Goal: Information Seeking & Learning: Check status

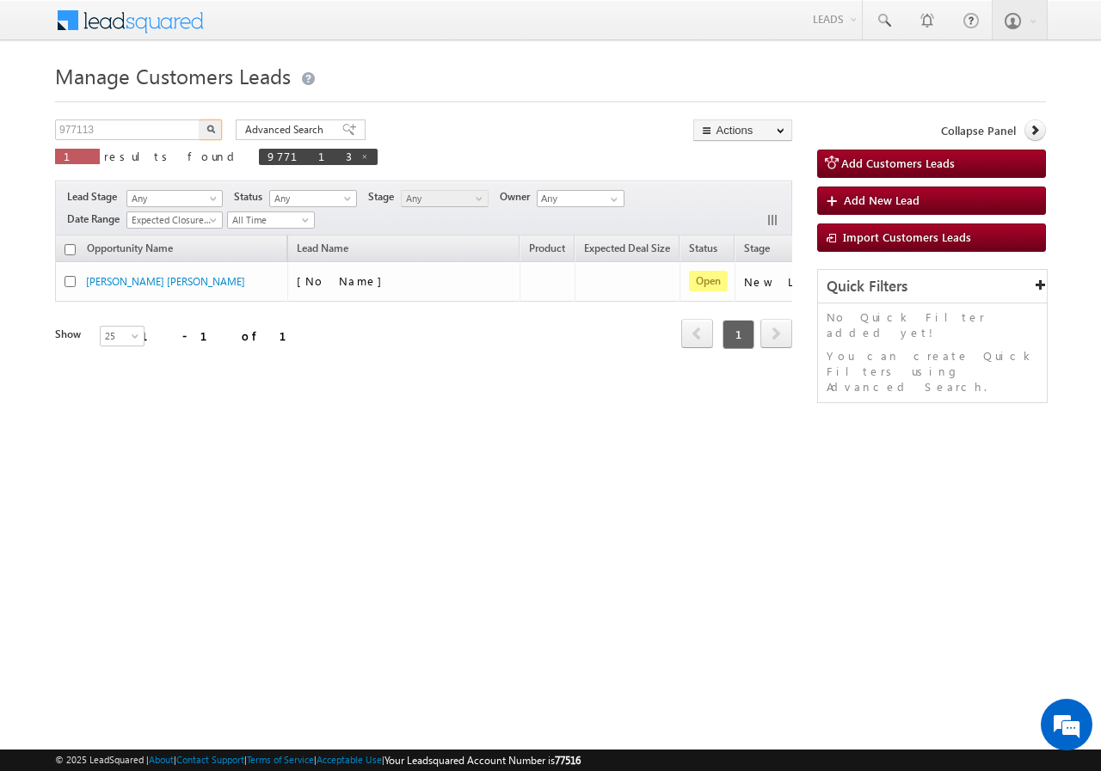
click at [114, 130] on input "977113" at bounding box center [128, 130] width 147 height 21
type input "975064"
click at [213, 125] on button "button" at bounding box center [210, 130] width 22 height 21
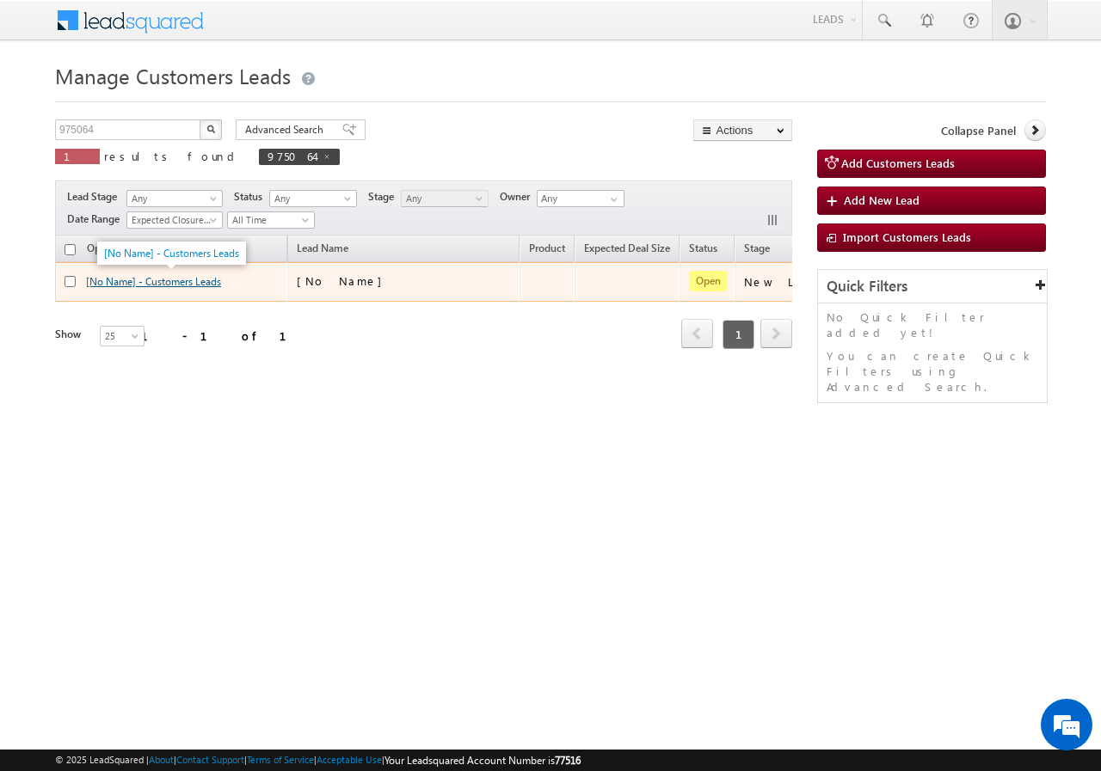
click at [206, 279] on link "[No Name] - Customers Leads" at bounding box center [153, 281] width 135 height 13
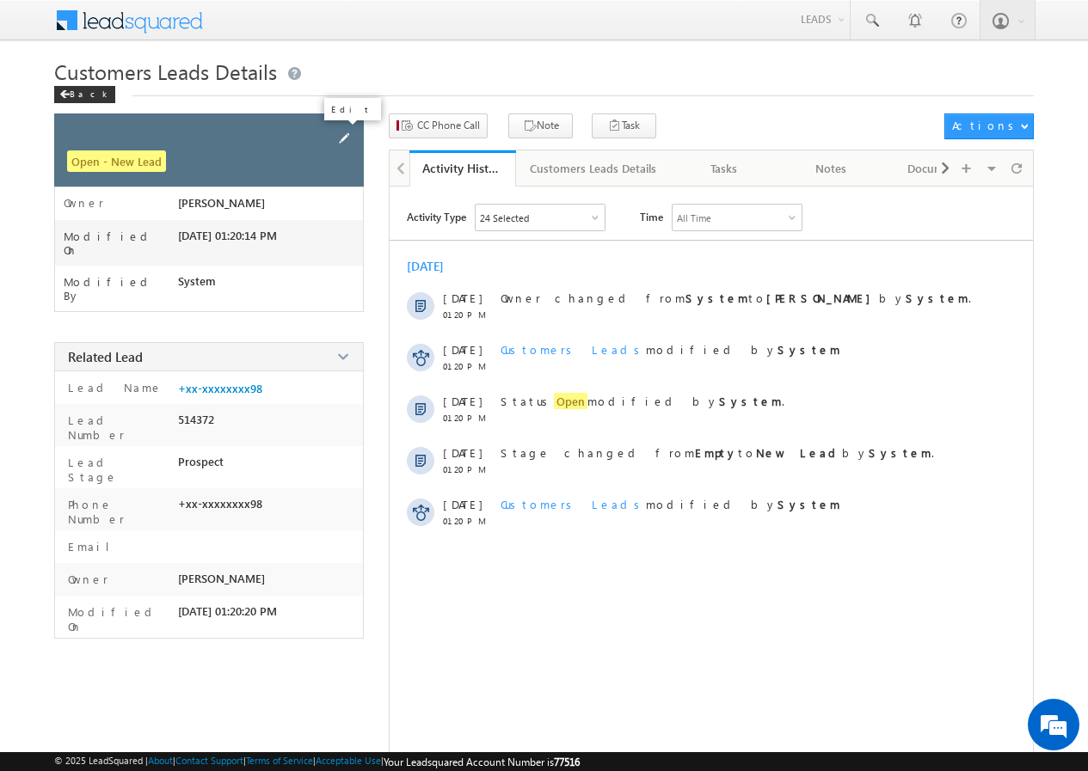
click at [340, 133] on span at bounding box center [343, 138] width 19 height 19
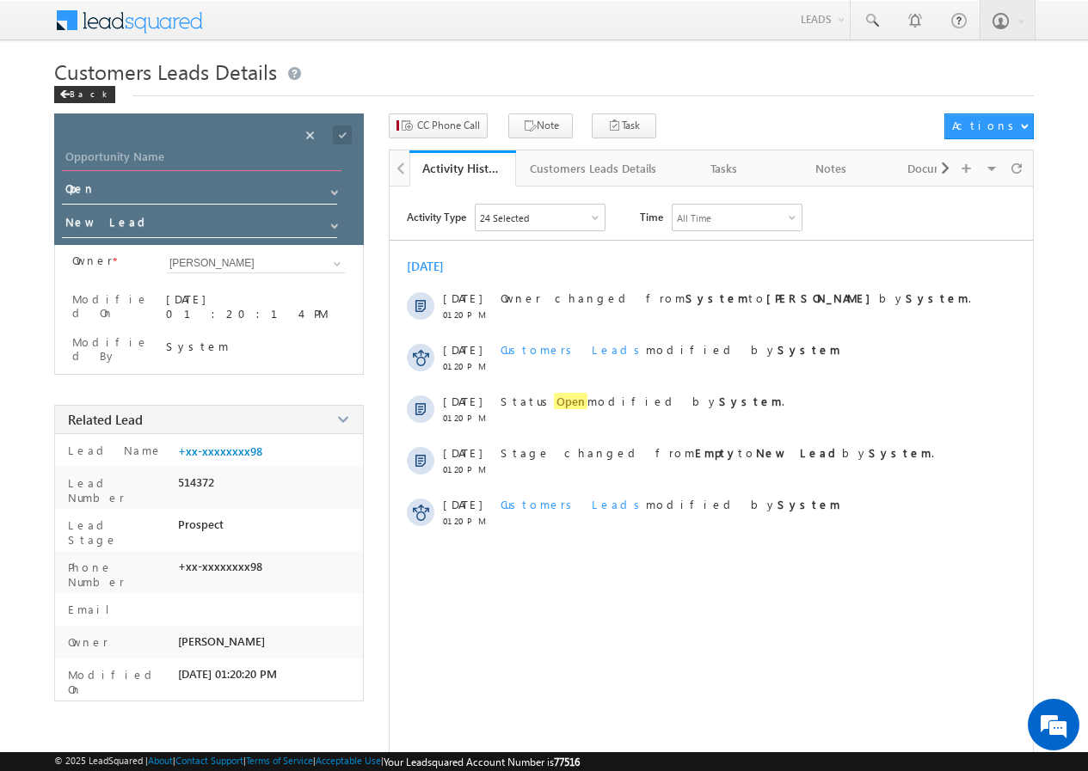
click at [176, 150] on input "Opportunity Name" at bounding box center [201, 159] width 279 height 24
paste input "[PERSON_NAME]"
type input "[PERSON_NAME]"
click at [353, 130] on div at bounding box center [357, 129] width 9 height 4
click at [344, 132] on span at bounding box center [342, 135] width 19 height 19
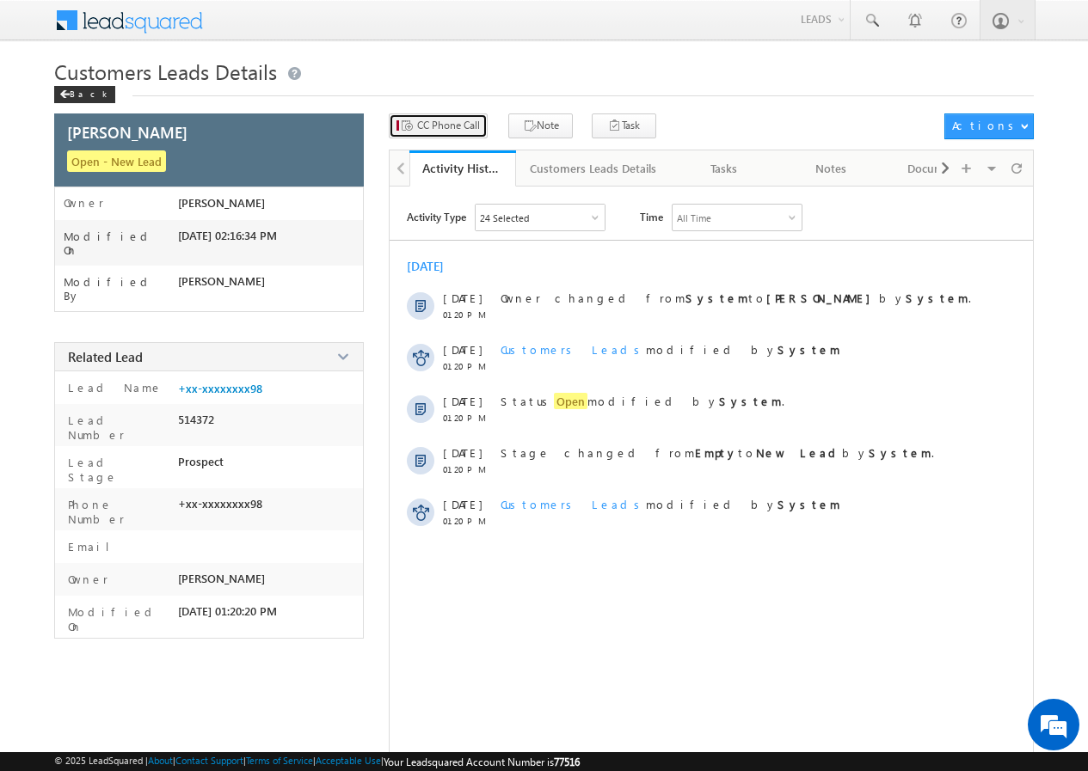
click at [417, 123] on span "CC Phone Call" at bounding box center [448, 125] width 63 height 15
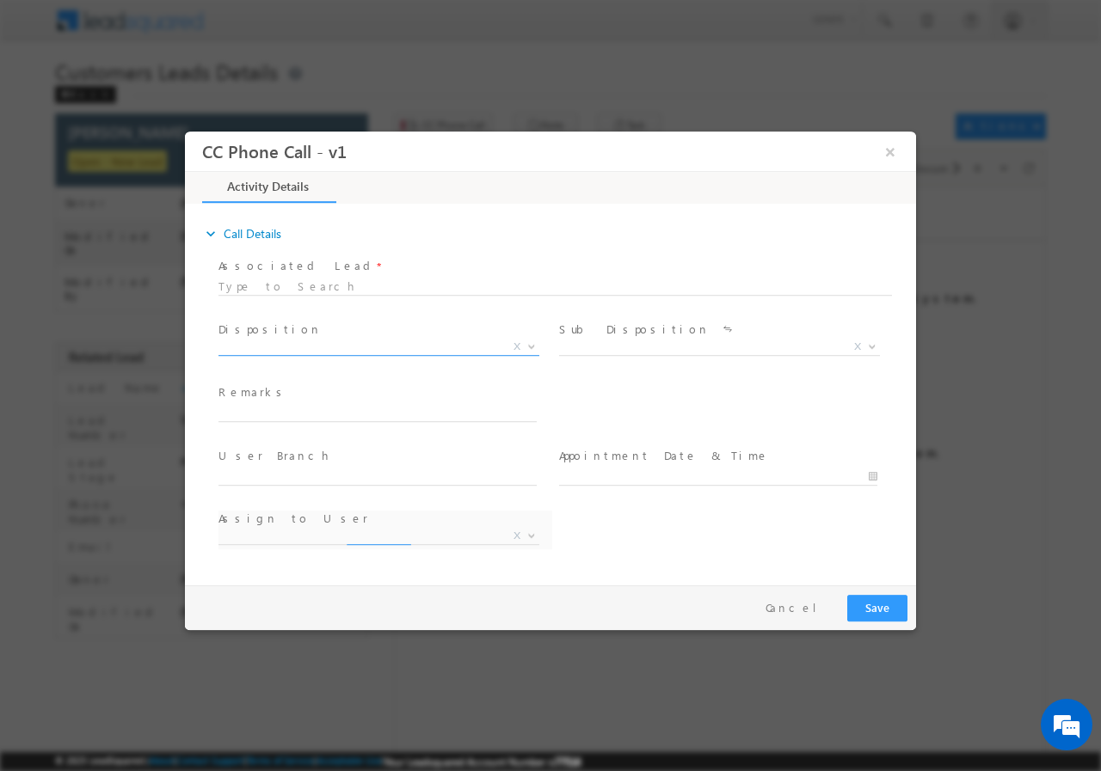
click at [322, 343] on span "X" at bounding box center [378, 346] width 321 height 17
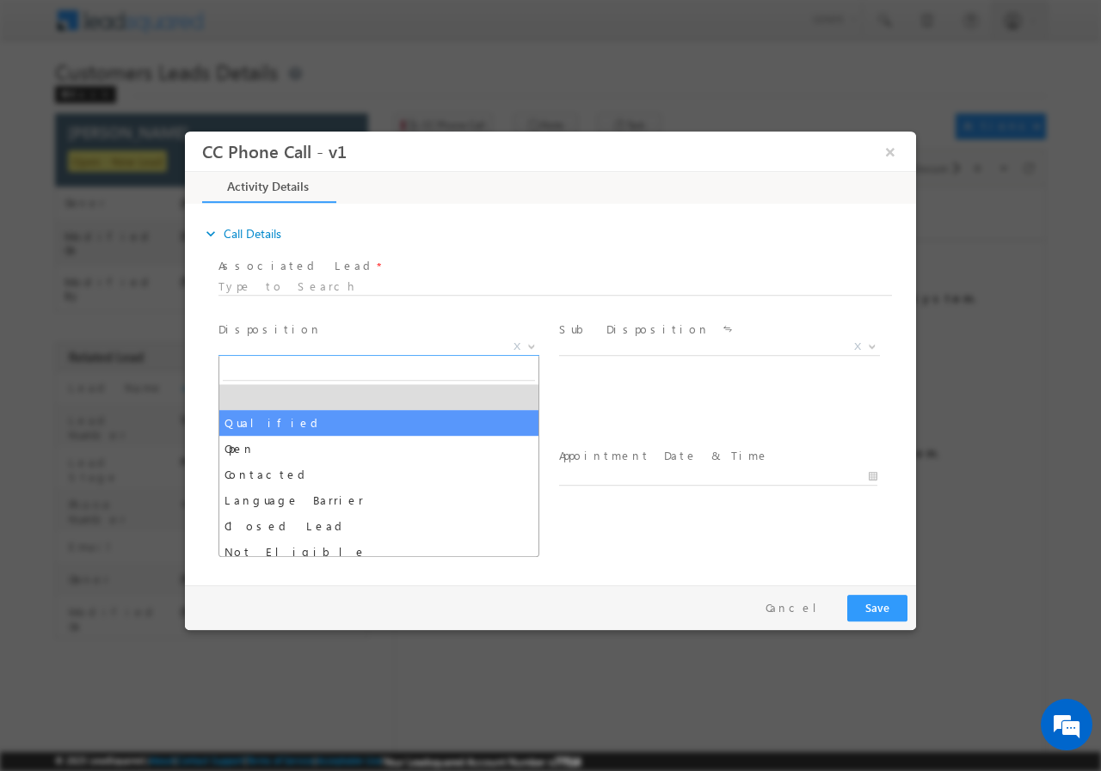
select select "Qualified"
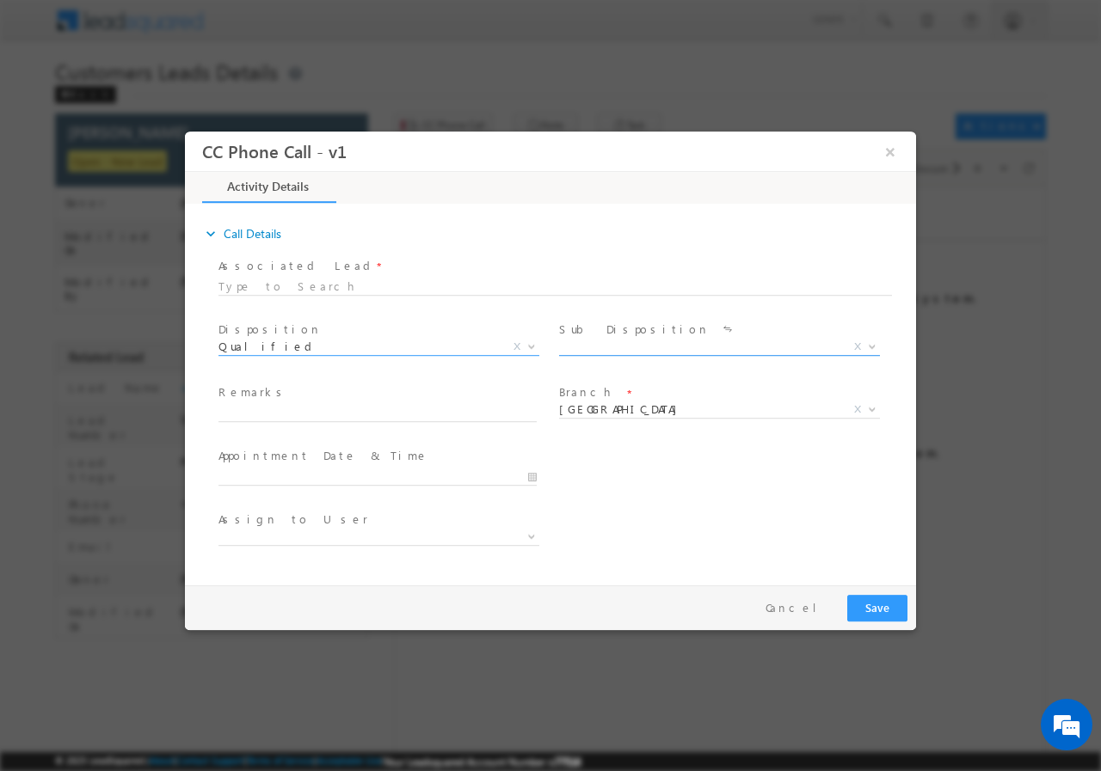
click at [617, 349] on span "X" at bounding box center [719, 346] width 321 height 17
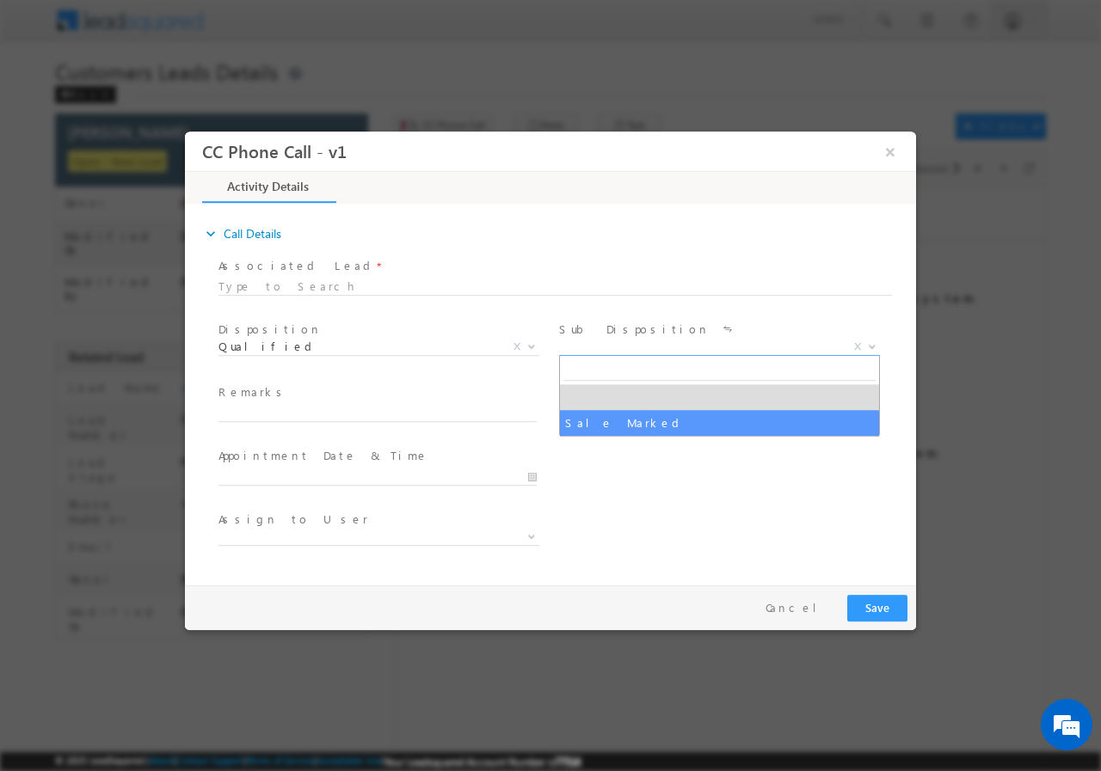
select select "Sale Marked"
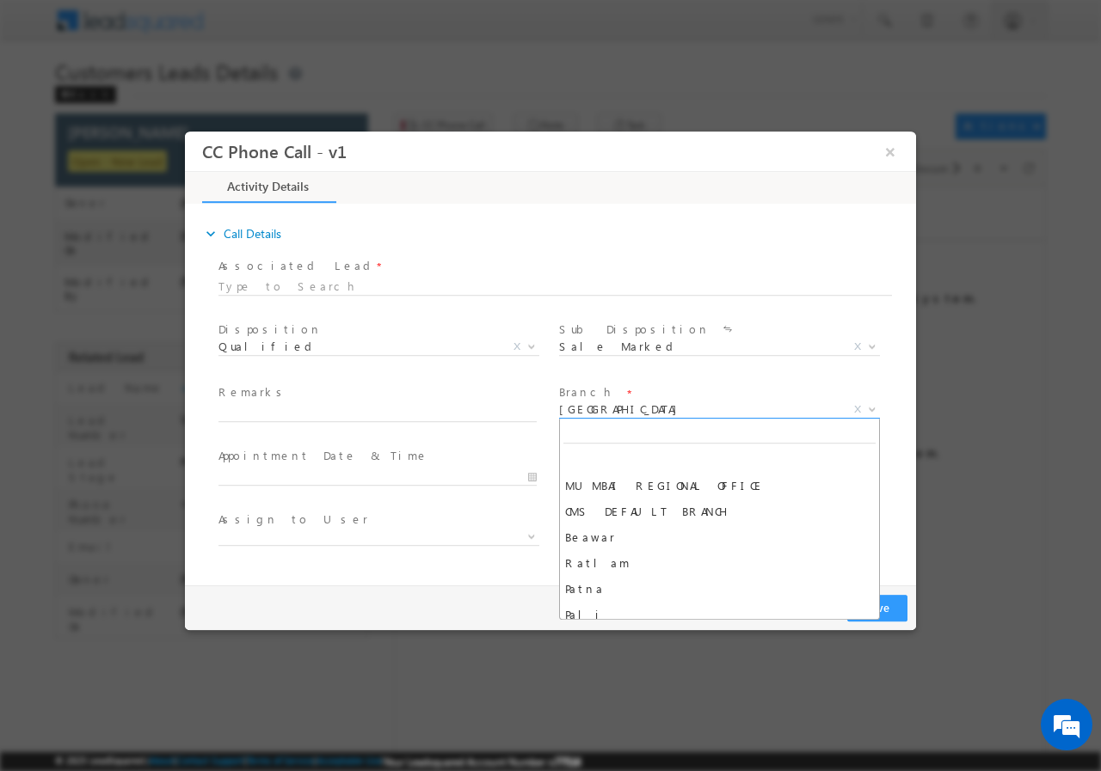
click at [592, 413] on span "Delhi" at bounding box center [698, 408] width 279 height 15
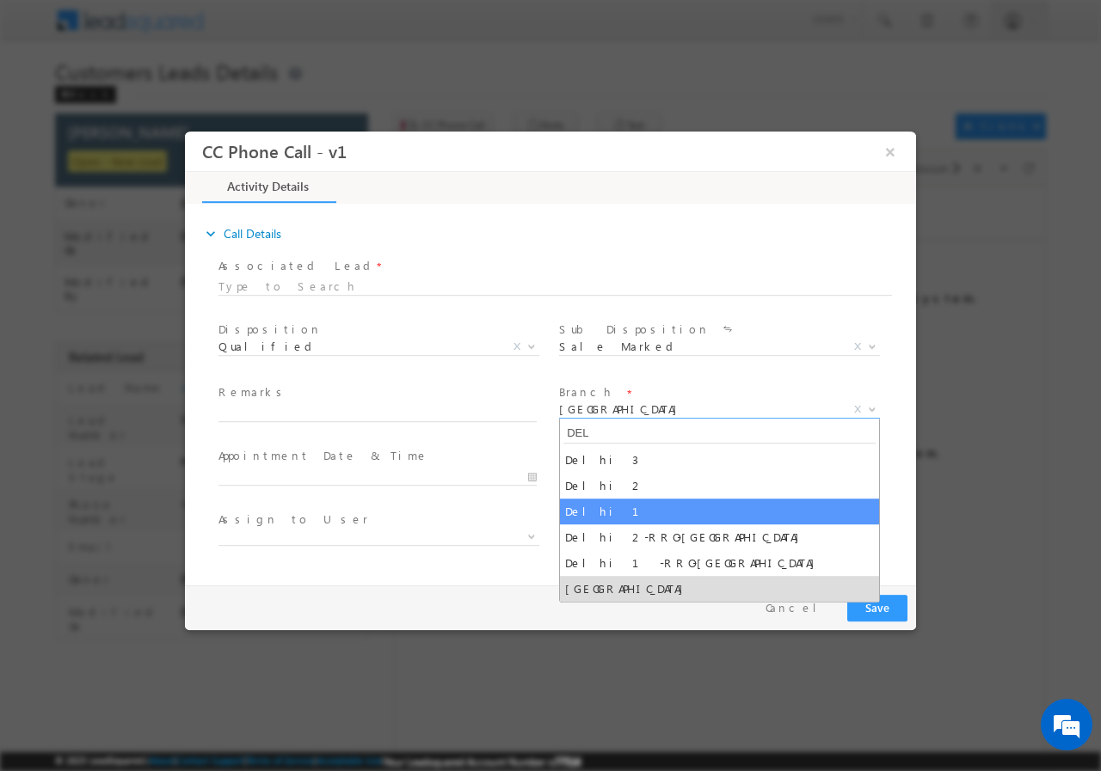
type input "DEL"
select select "Delhi 1"
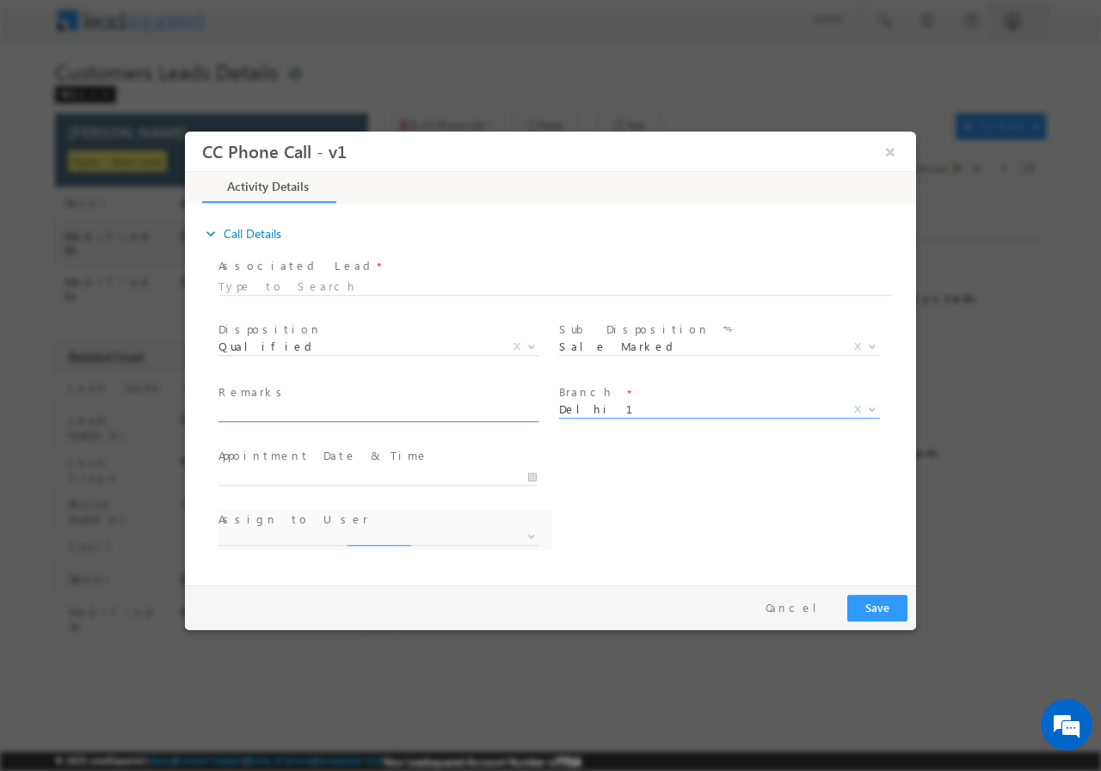
select select "dharm.yadav@sgrlimited.in"
click at [300, 411] on input "text" at bounding box center [377, 412] width 318 height 17
paste input "975064//VB_Interested//Manoj Aggarwal//9312906698// CONSTRUCTION// PV-90L// LOA…"
type input "975064//VB_Interested//Manoj Aggarwal//9312906698// CONSTRUCTION// PV-90L// LOA…"
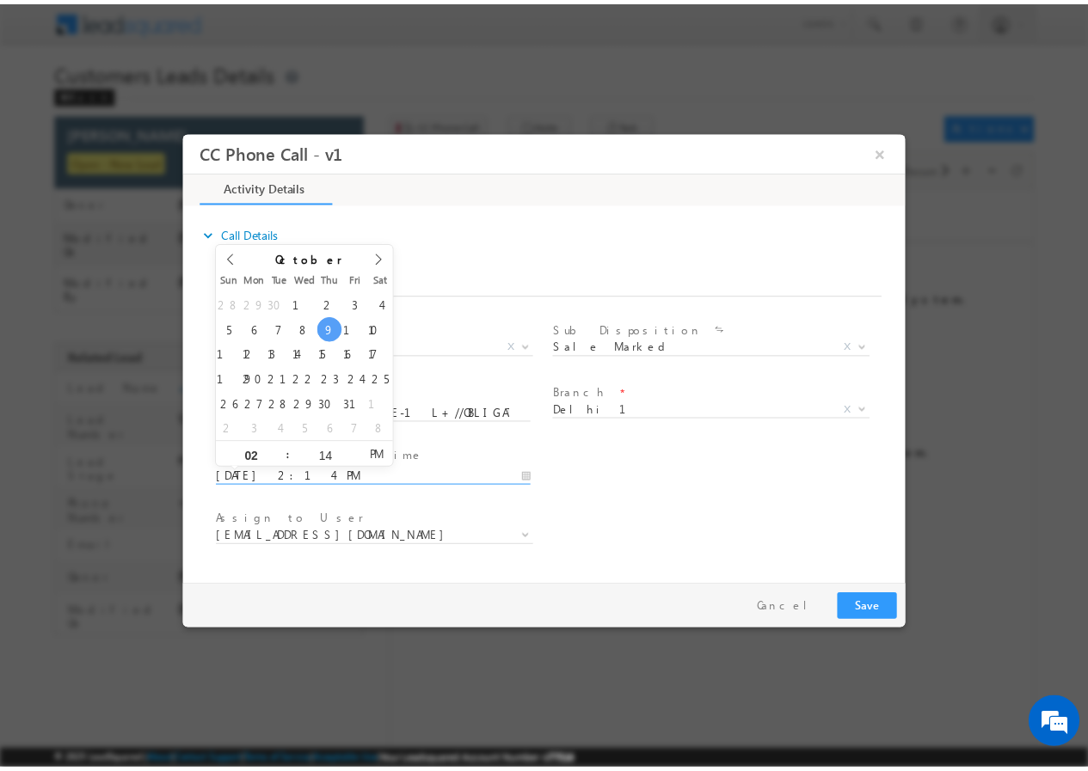
scroll to position [0, 0]
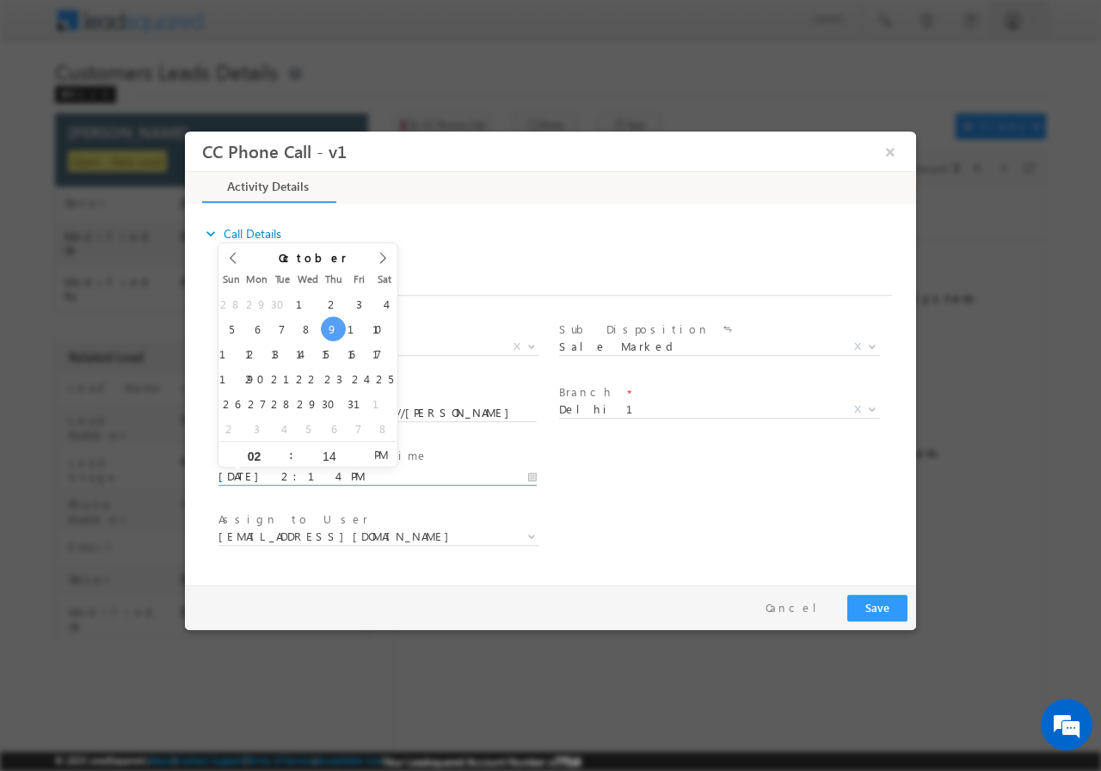
click at [532, 472] on input "10/09/2025 2:14 PM" at bounding box center [377, 476] width 318 height 17
type input "10/14/2025 2:14 PM"
click at [331, 454] on input "14" at bounding box center [328, 455] width 71 height 11
click at [332, 453] on input "14" at bounding box center [328, 455] width 71 height 11
type input "00"
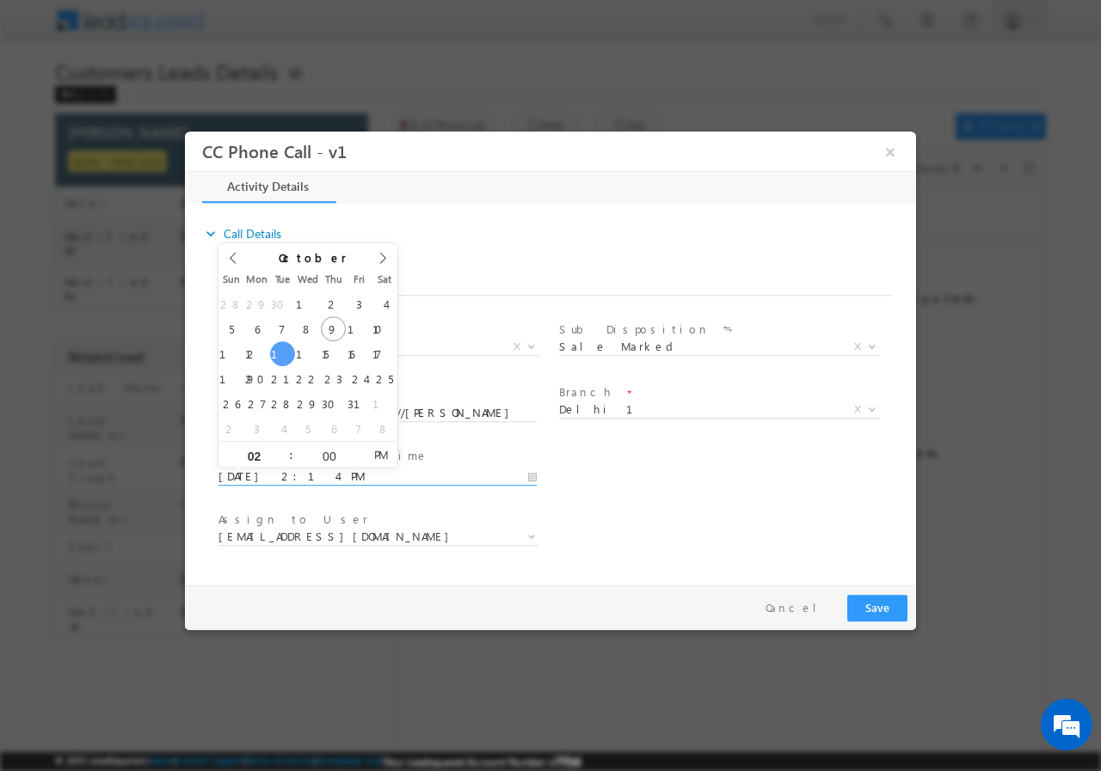
type input "10/14/2025 2:00 PM"
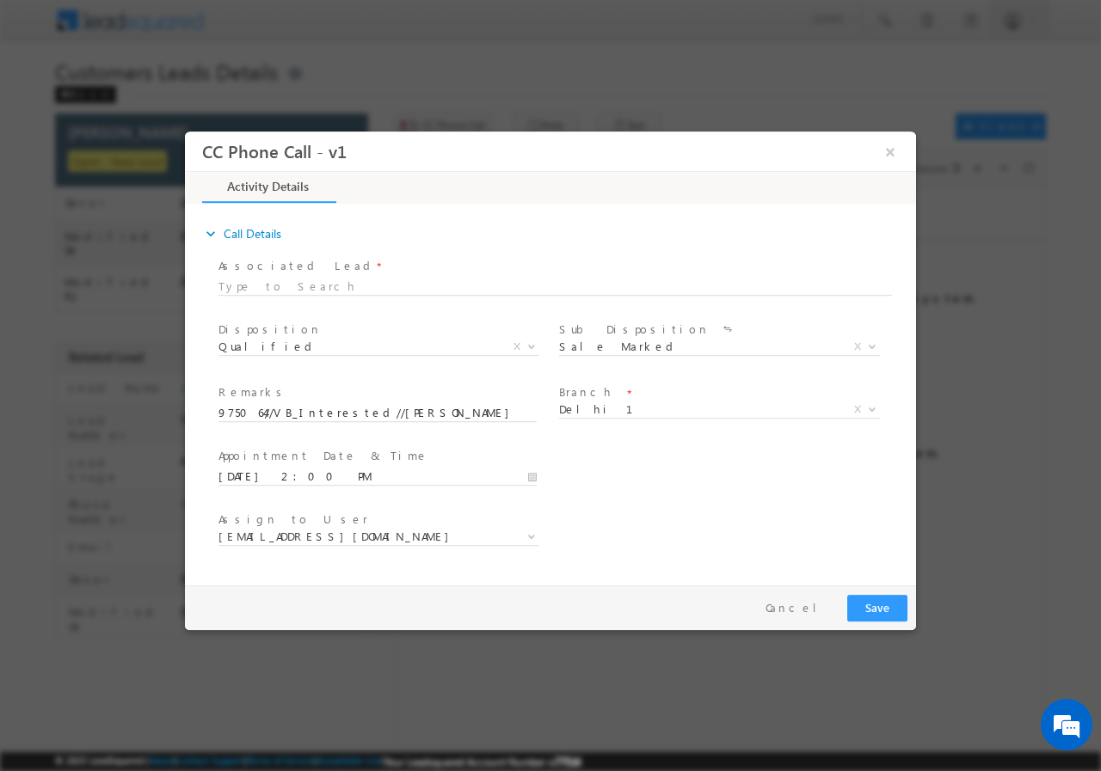
click at [752, 541] on div "Assign to User * dharm.yadav@sgrlimited.in dharmendra.sikarwar1@sgrlimited.in g…" at bounding box center [565, 538] width 701 height 64
click at [347, 542] on span "dharm.yadav@sgrlimited.in" at bounding box center [357, 535] width 279 height 15
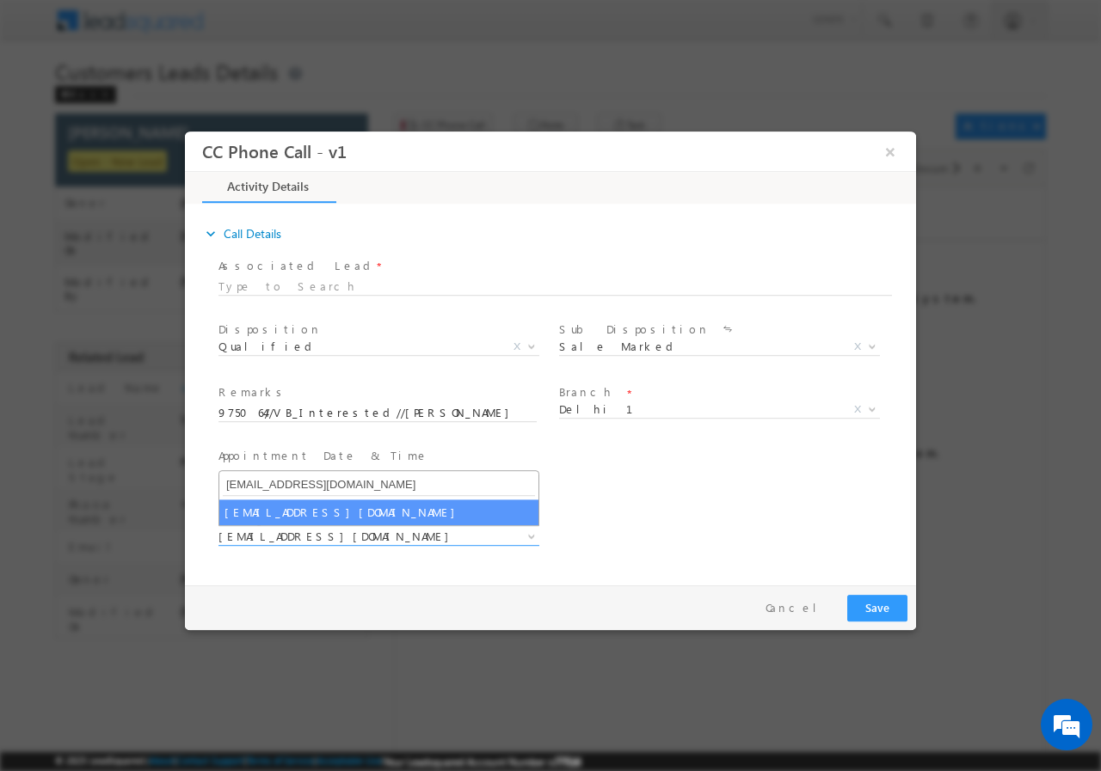
type input "rana.singh@sgrlimited.in"
select select "rana.singh@sgrlimited.in"
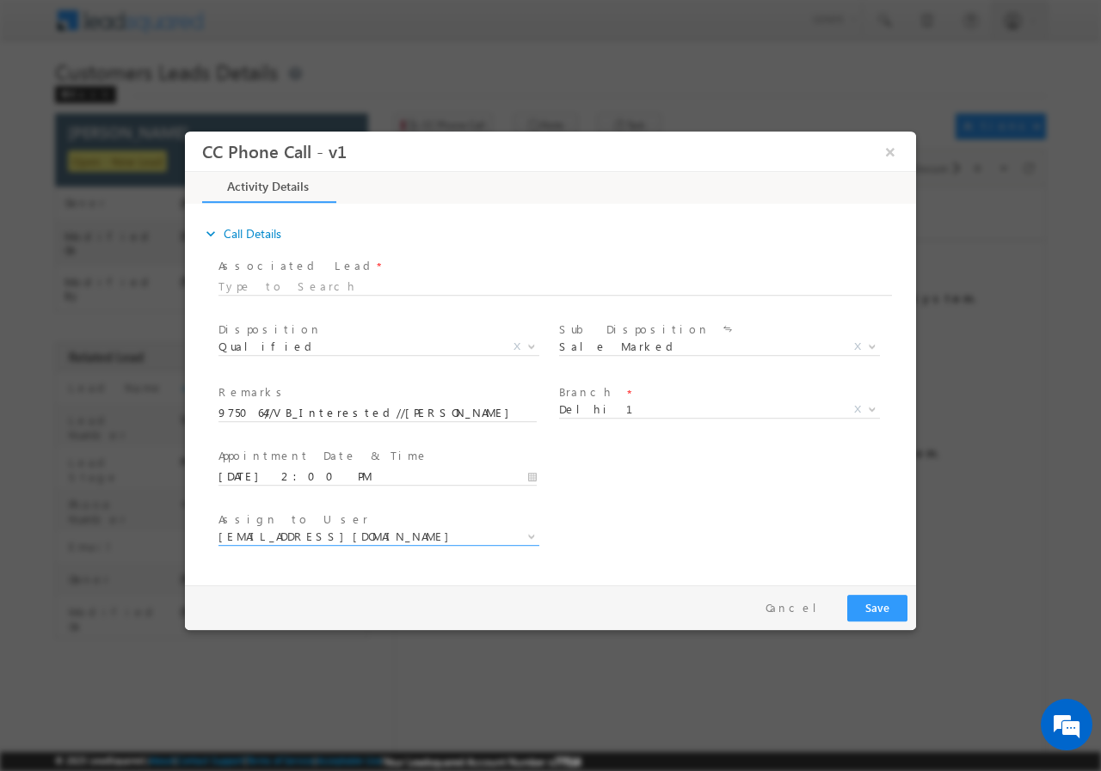
click at [647, 468] on div "User Branch * Appointment Date & Time * 10/14/2025 2:00 PM" at bounding box center [565, 475] width 701 height 64
click at [868, 604] on button "Save" at bounding box center [877, 607] width 60 height 27
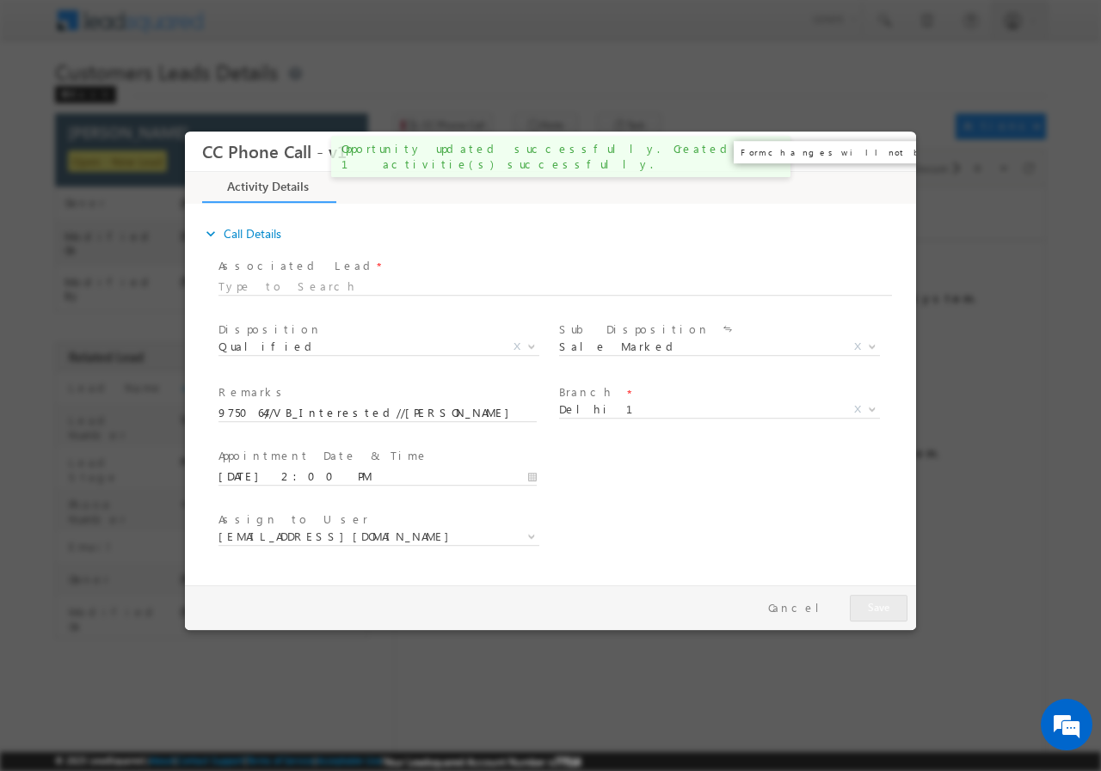
click at [895, 150] on button "×" at bounding box center [889, 151] width 29 height 32
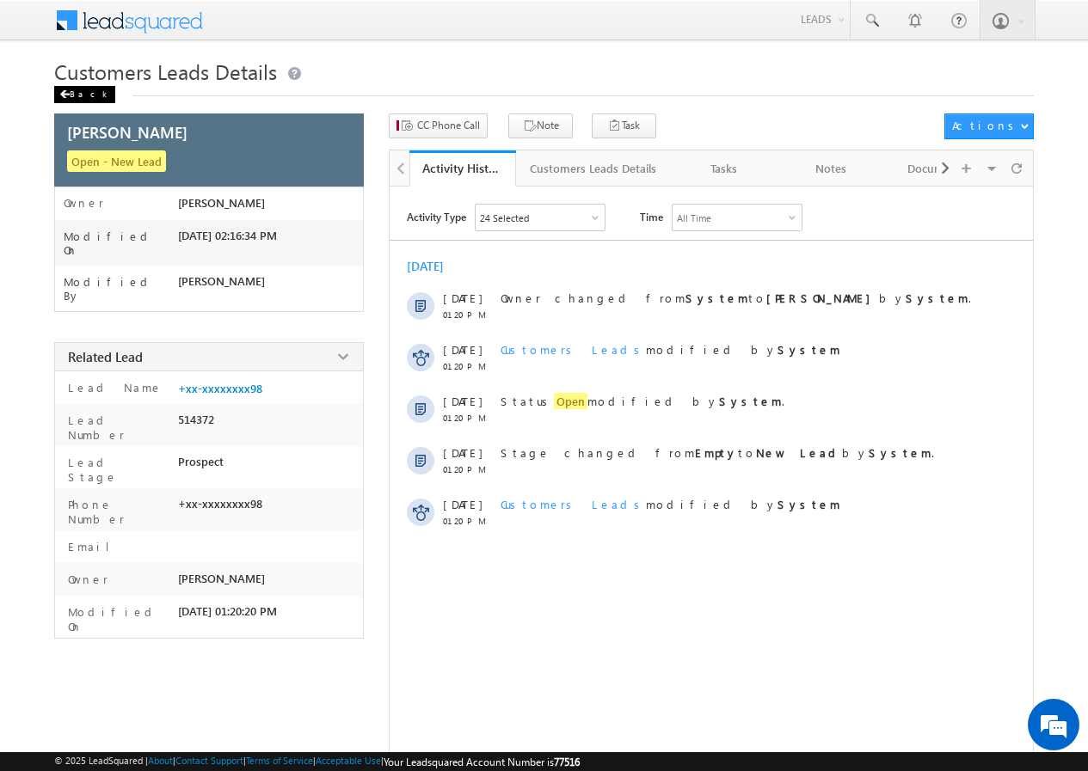
click at [72, 90] on div "Back" at bounding box center [84, 94] width 61 height 17
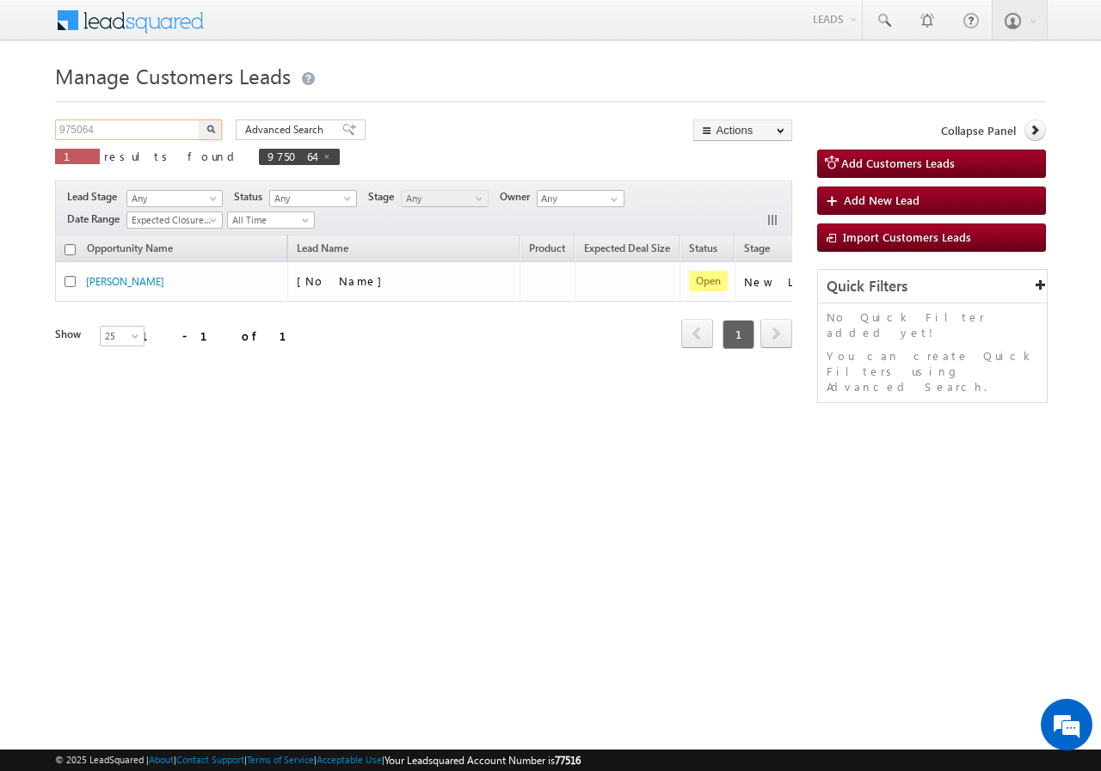
click at [126, 126] on input "975064" at bounding box center [128, 130] width 147 height 21
click at [127, 126] on input "975064" at bounding box center [128, 130] width 147 height 21
paste input "826567033"
type input "9826567033"
click at [223, 125] on div "9826567033 X 1 results found 975064 Advanced Search Advanced search results Act…" at bounding box center [423, 148] width 737 height 57
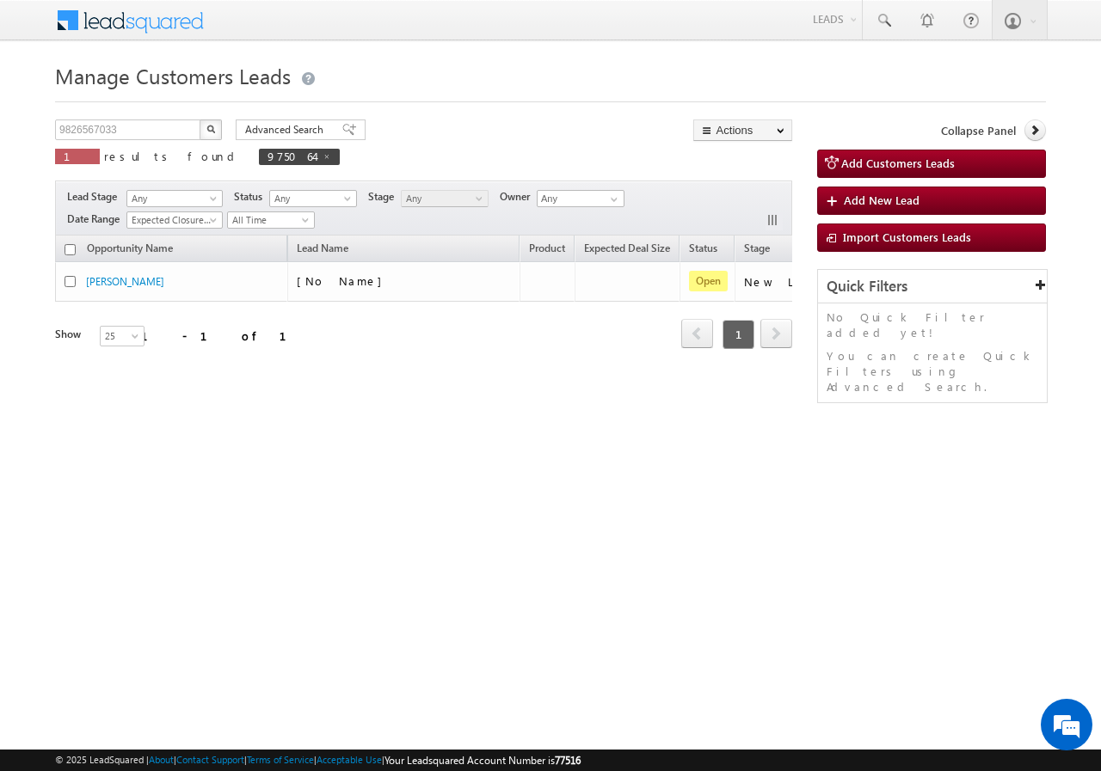
click at [219, 126] on button "button" at bounding box center [210, 130] width 22 height 21
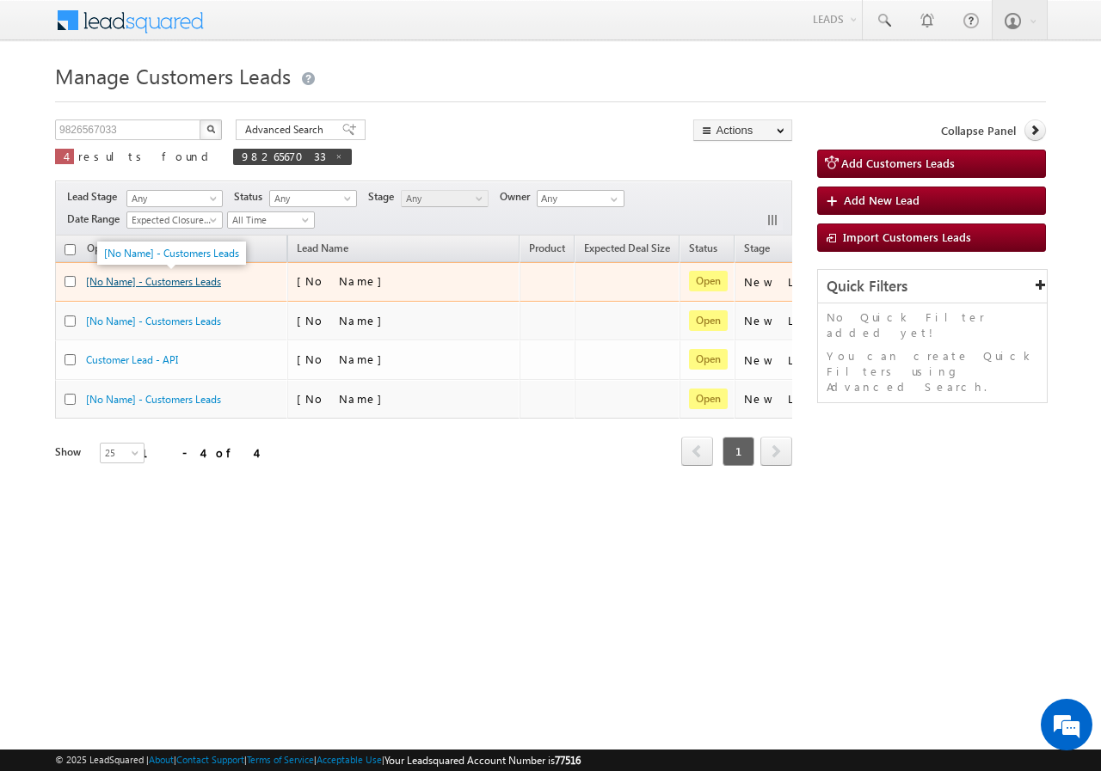
click at [185, 280] on link "[No Name] - Customers Leads" at bounding box center [153, 281] width 135 height 13
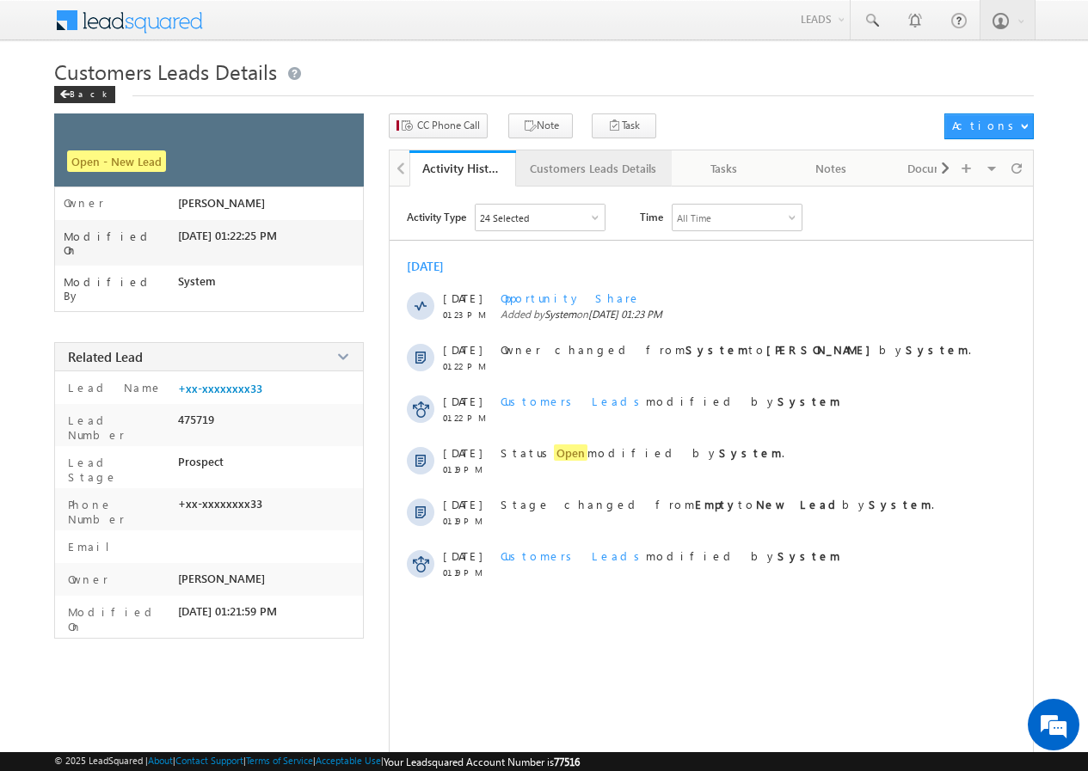
click at [579, 171] on div "Customers Leads Details" at bounding box center [593, 168] width 126 height 21
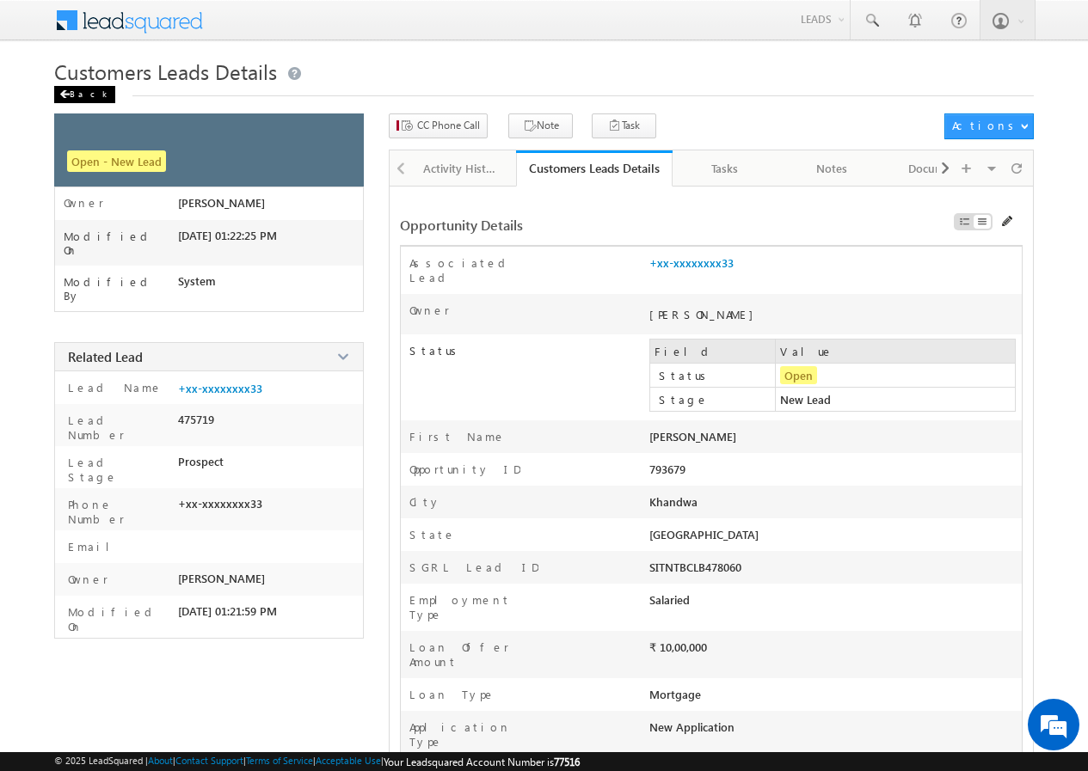
click at [83, 100] on div "Back" at bounding box center [84, 94] width 61 height 17
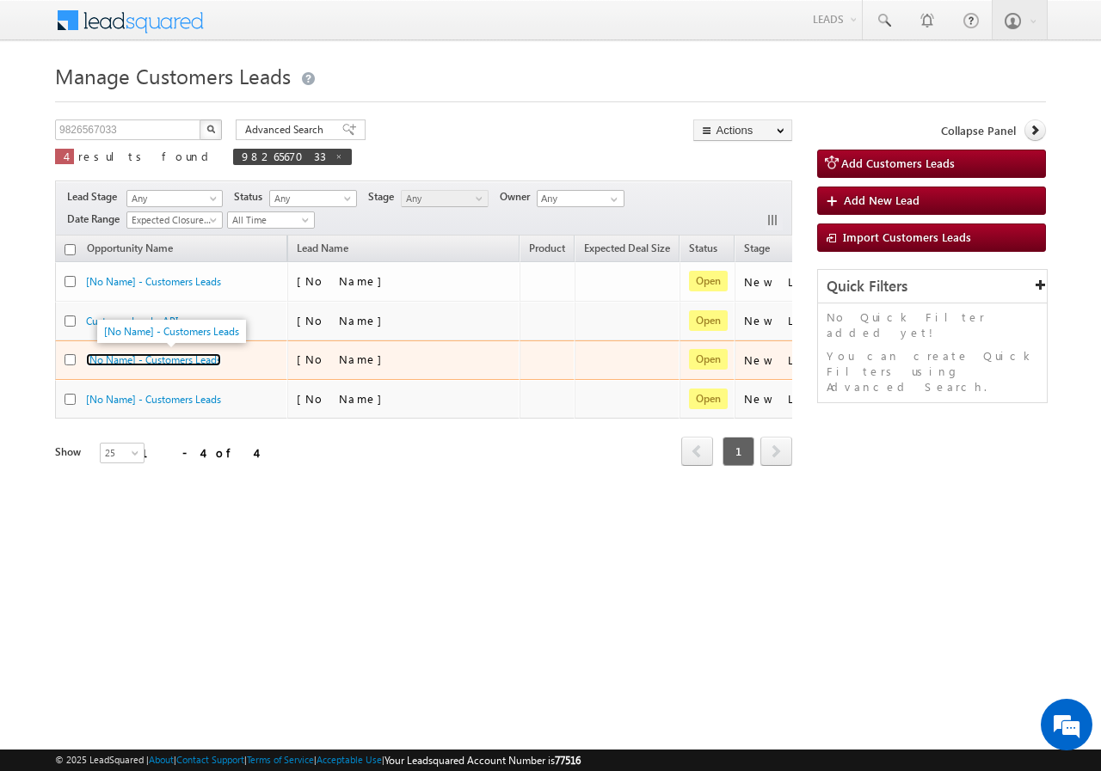
click at [165, 360] on link "[No Name] - Customers Leads" at bounding box center [153, 359] width 135 height 13
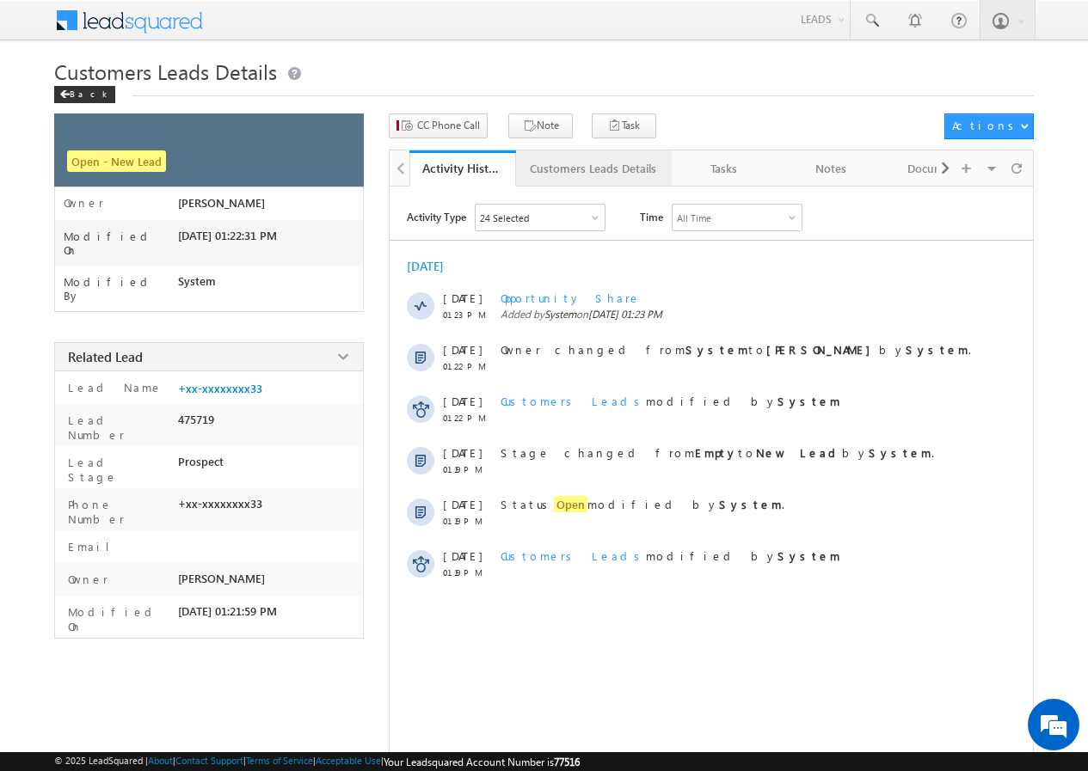
click at [582, 165] on div "Customers Leads Details" at bounding box center [593, 168] width 126 height 21
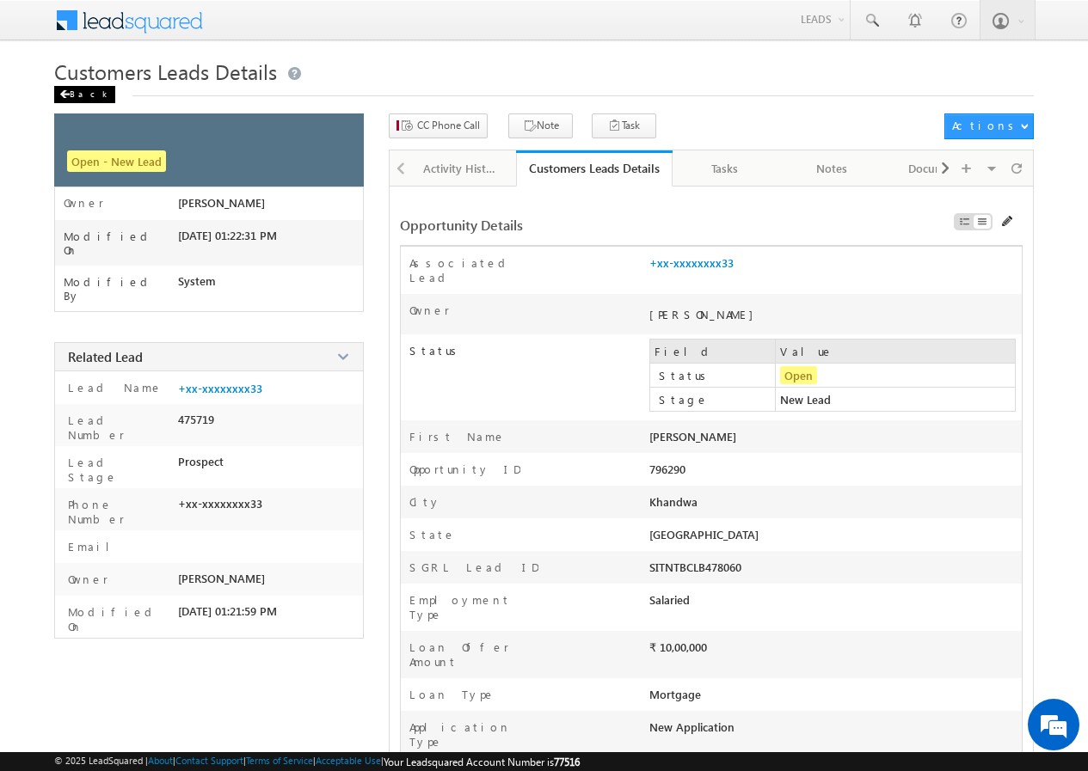
click at [83, 93] on div "Back" at bounding box center [84, 94] width 61 height 17
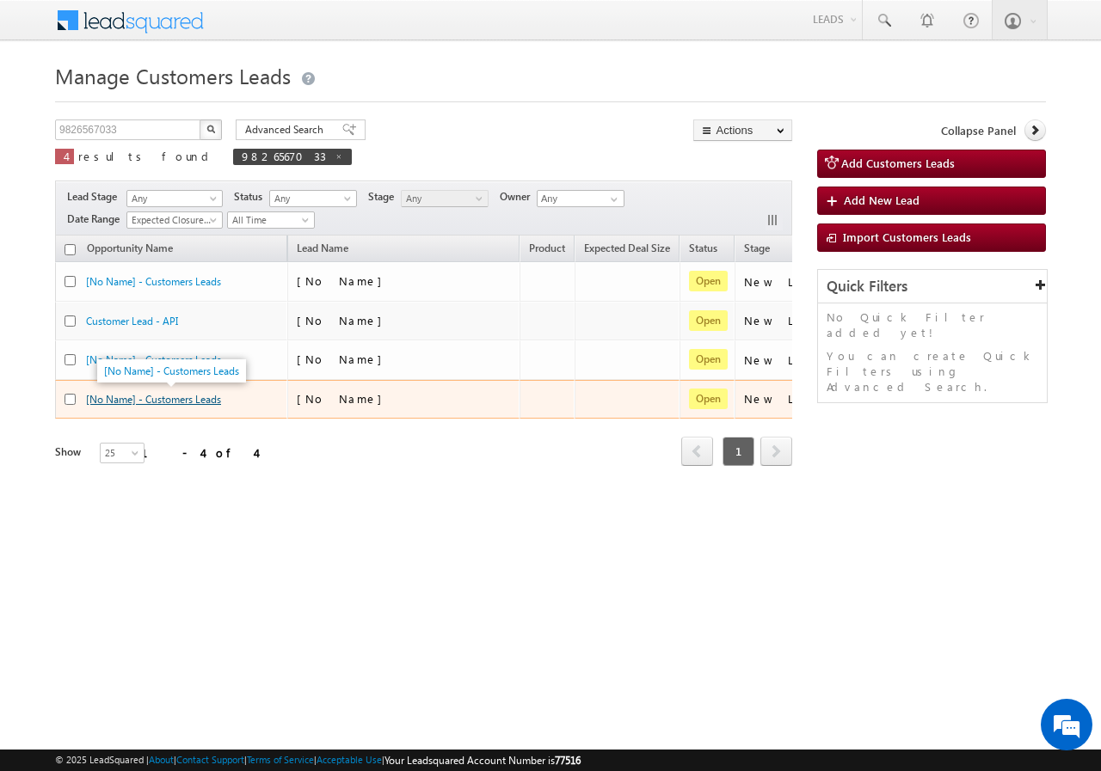
click at [159, 393] on link "[No Name] - Customers Leads" at bounding box center [153, 399] width 135 height 13
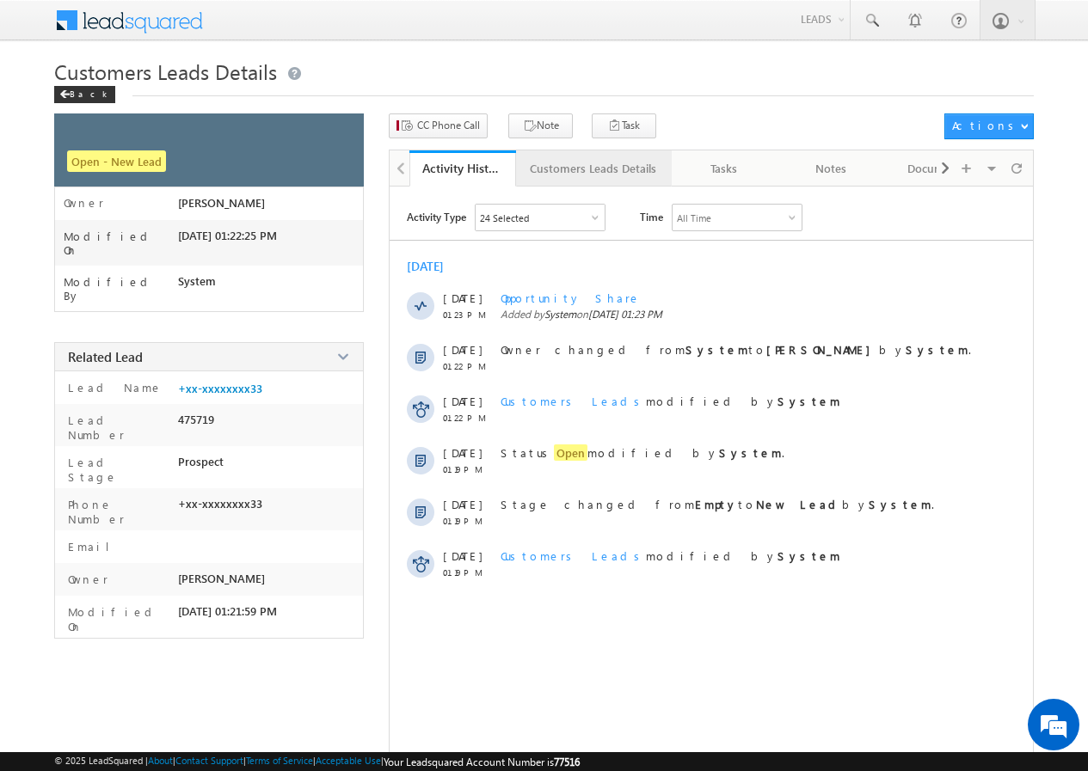
click at [595, 170] on div "Customers Leads Details" at bounding box center [593, 168] width 126 height 21
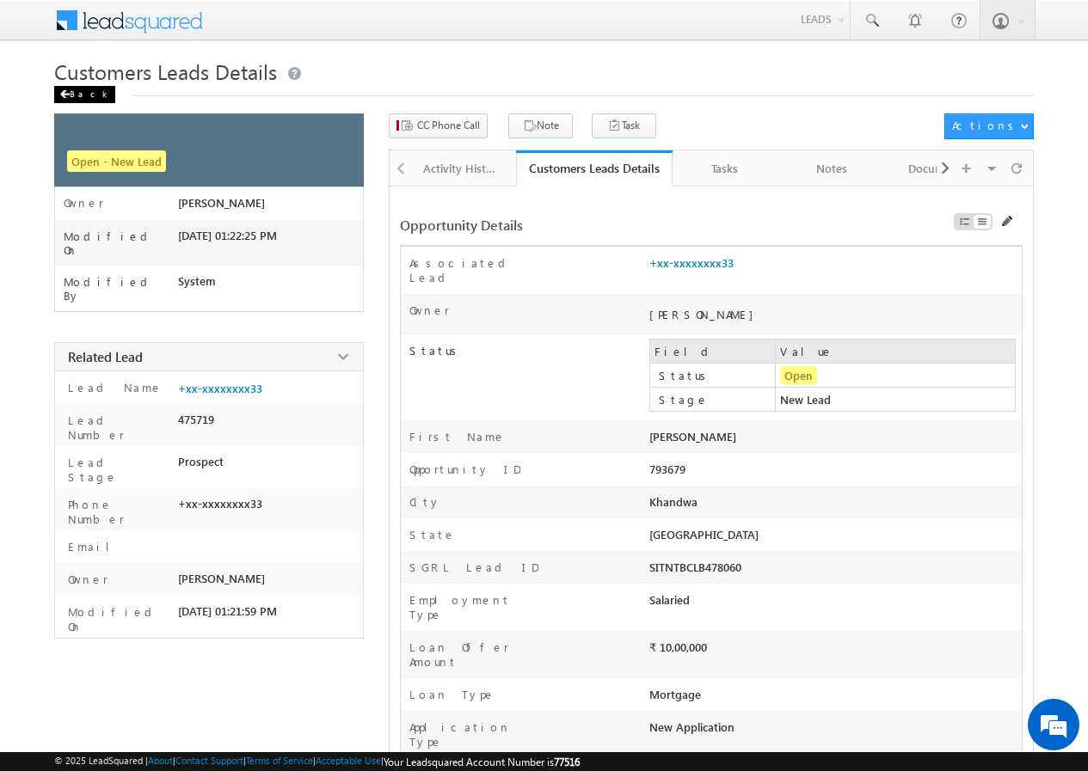
click at [77, 94] on div "Back" at bounding box center [84, 94] width 61 height 17
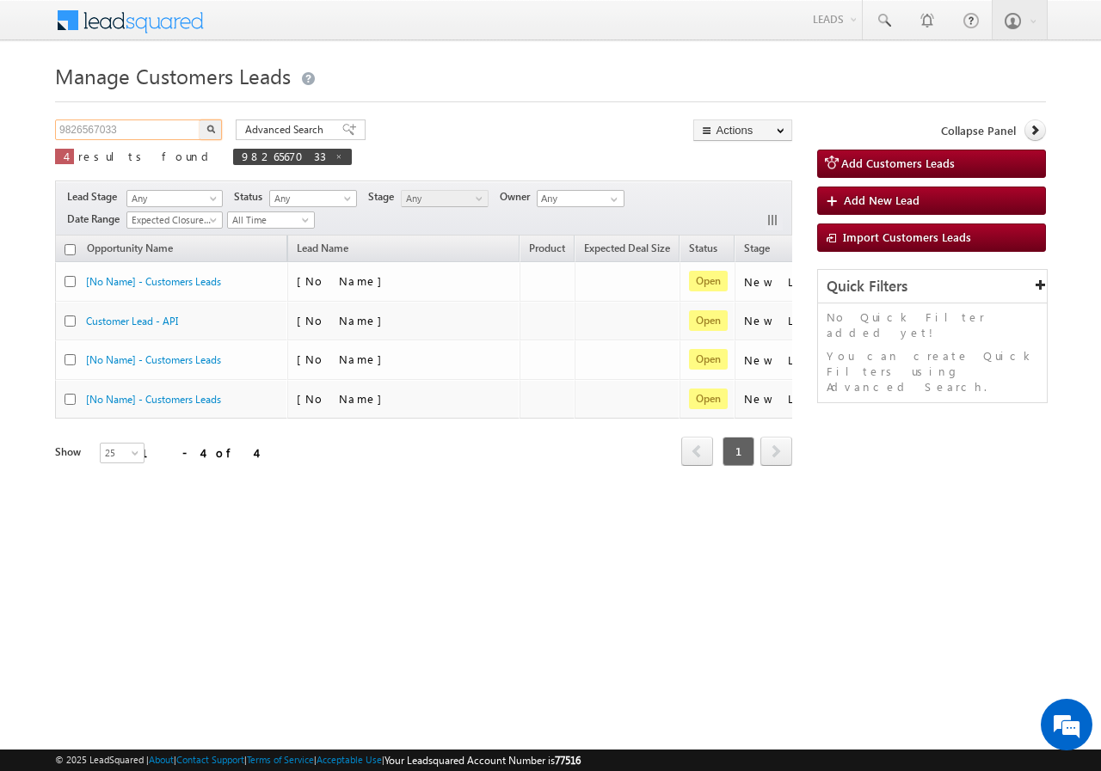
click at [141, 132] on input "9826567033" at bounding box center [128, 130] width 147 height 21
click at [136, 130] on input "9826567033" at bounding box center [128, 130] width 147 height 21
paste input "403375668"
click at [137, 126] on input "9403375668" at bounding box center [128, 130] width 147 height 21
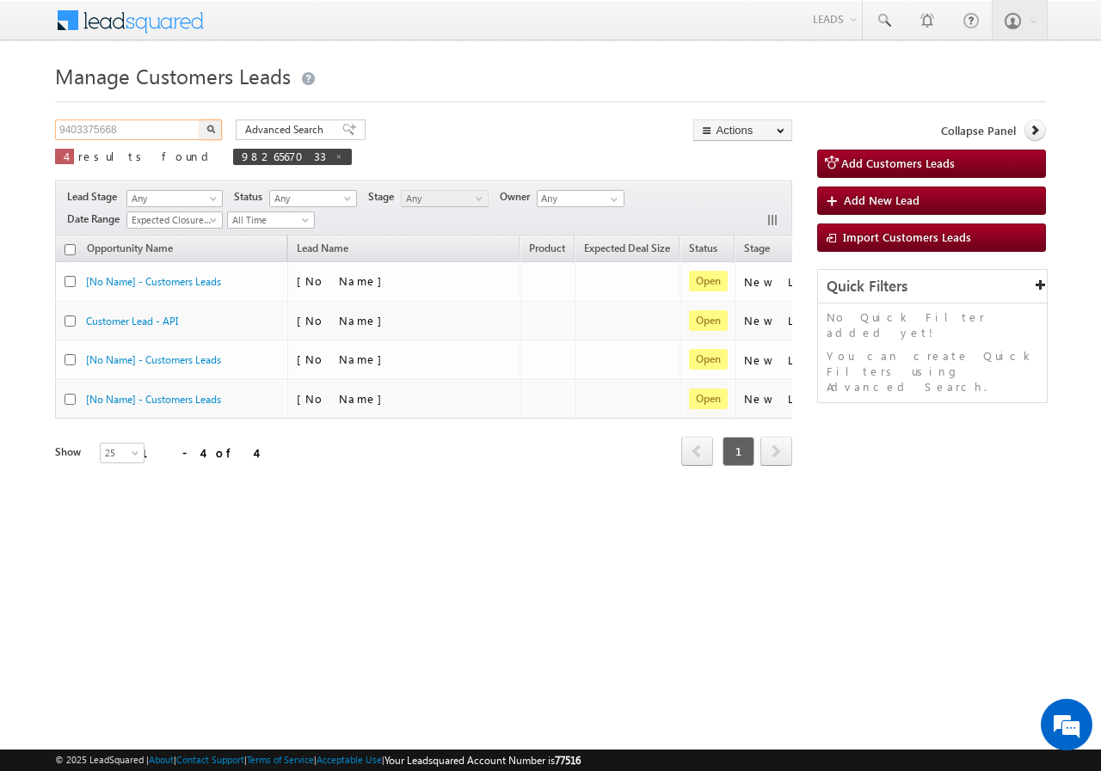
click at [137, 126] on input "9403375668" at bounding box center [128, 130] width 147 height 21
paste input "351780842"
type input "9351780842"
click at [204, 132] on button "button" at bounding box center [210, 130] width 22 height 21
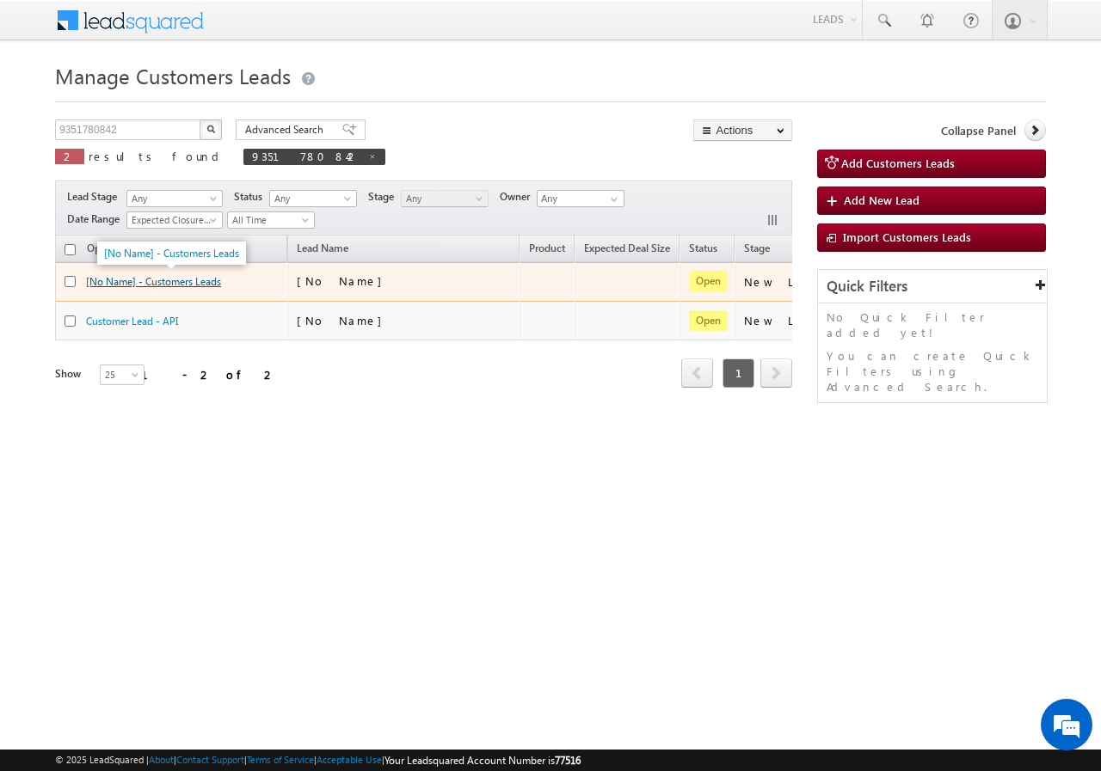
click at [166, 278] on link "[No Name] - Customers Leads" at bounding box center [153, 281] width 135 height 13
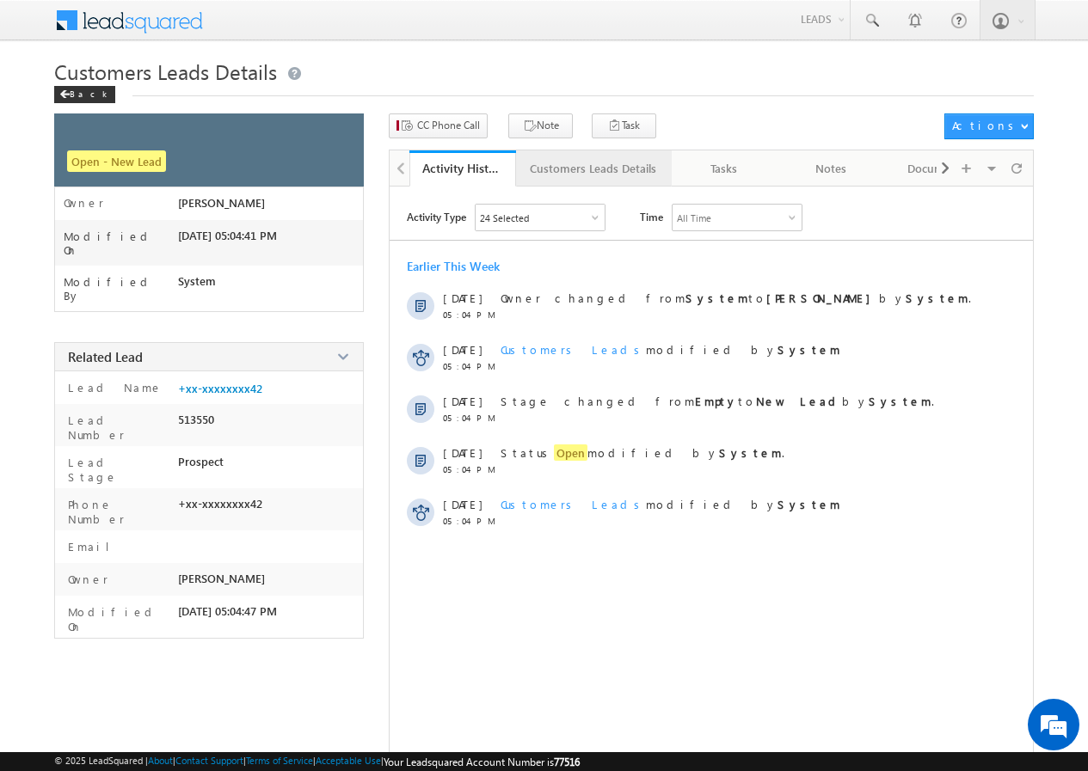
click at [576, 176] on div "Customers Leads Details" at bounding box center [593, 168] width 126 height 21
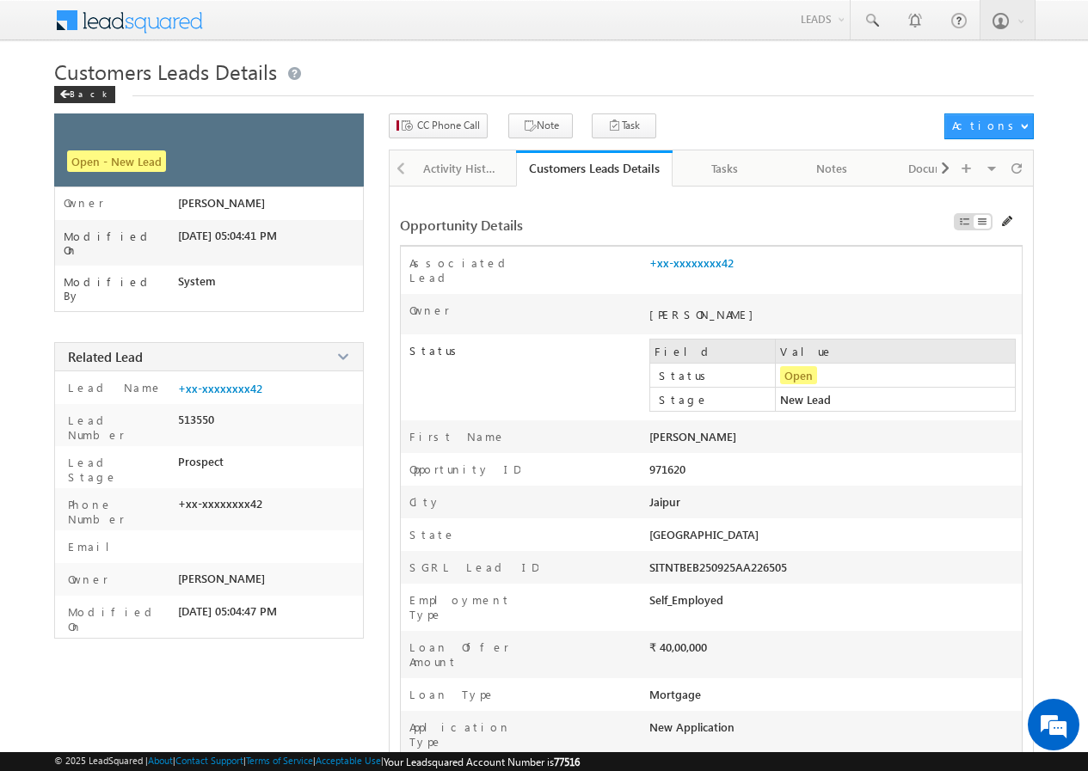
click at [78, 84] on span "Customers Leads Details" at bounding box center [165, 72] width 223 height 28
click at [77, 92] on div "Back" at bounding box center [84, 94] width 61 height 17
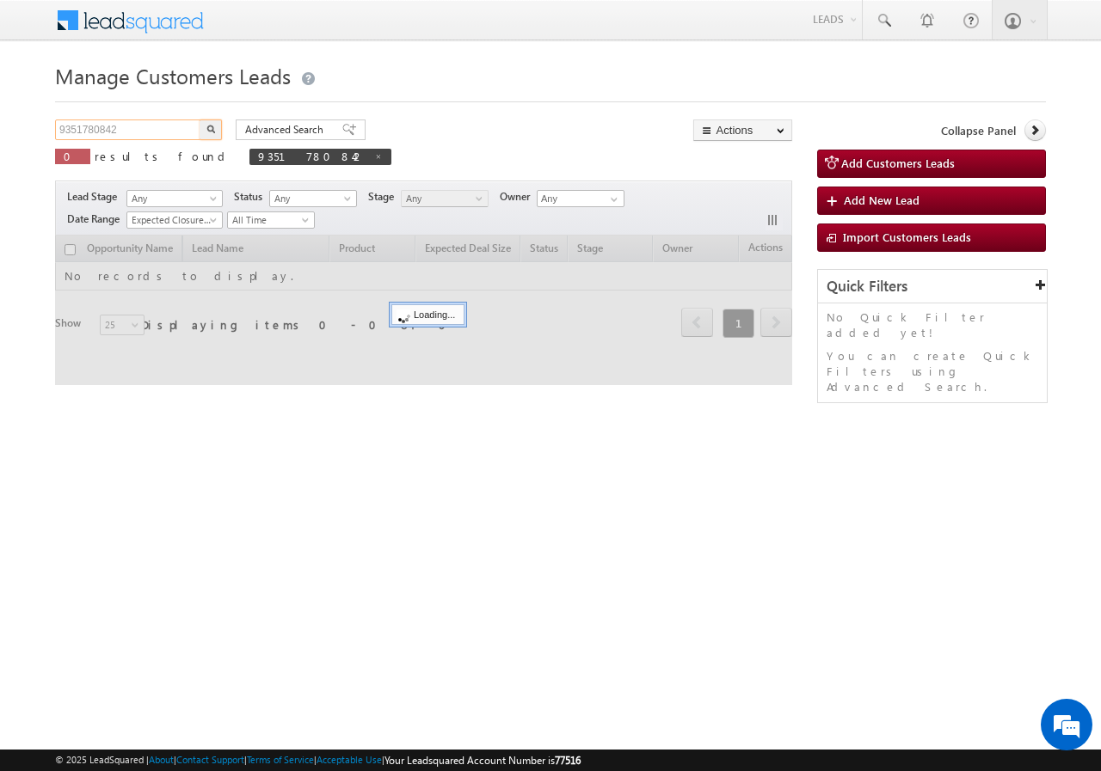
click at [160, 132] on input "9351780842" at bounding box center [128, 130] width 147 height 21
paste input "896262021"
click at [213, 131] on img "button" at bounding box center [210, 129] width 9 height 9
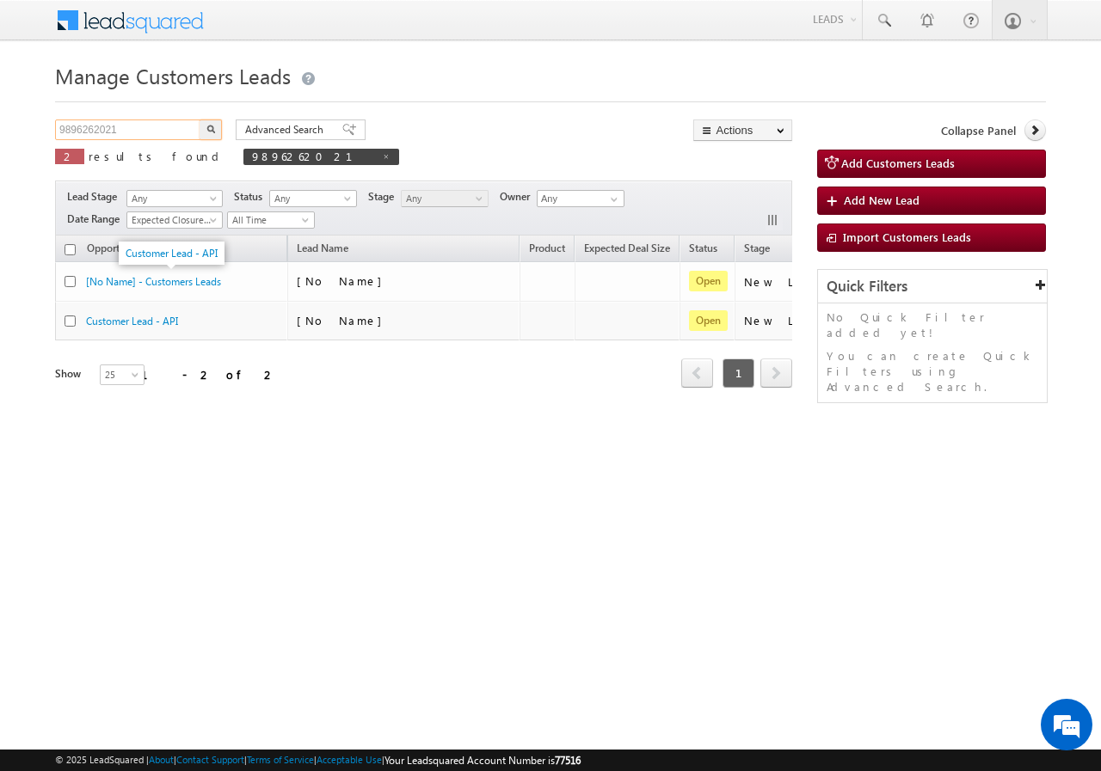
click at [150, 136] on input "9896262021" at bounding box center [128, 130] width 147 height 21
paste input "326528917"
type input "9326528917"
click at [210, 132] on img "button" at bounding box center [210, 129] width 9 height 9
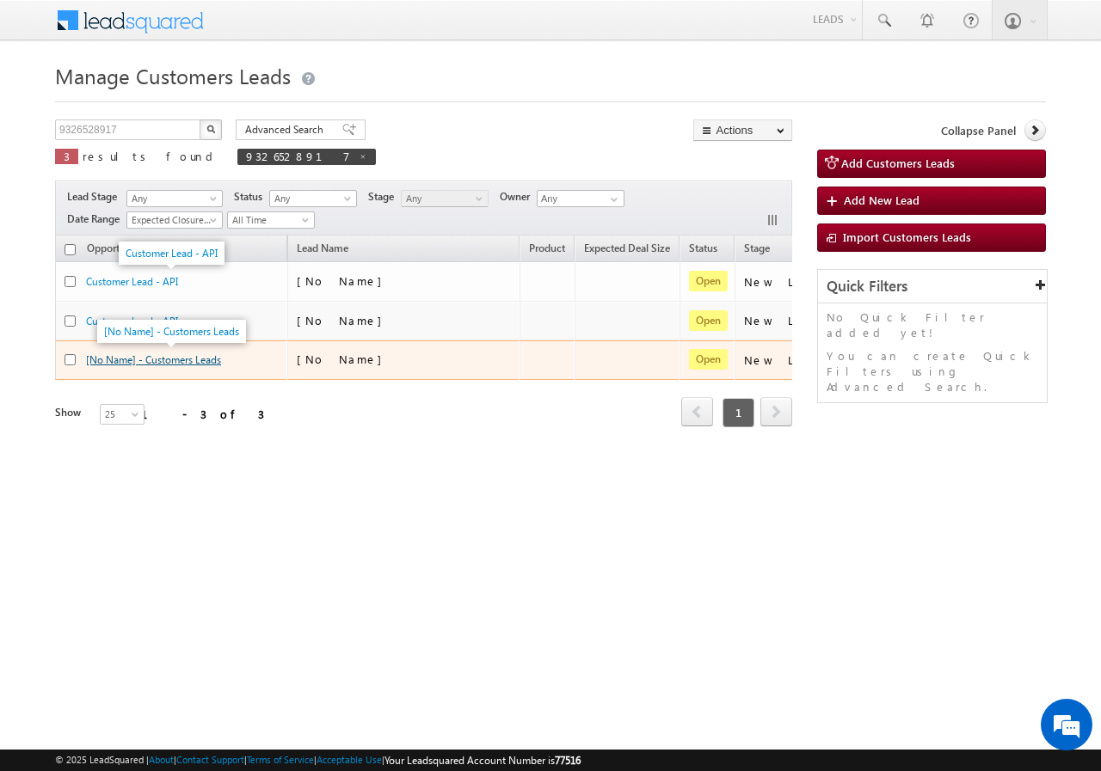
click at [156, 360] on link "[No Name] - Customers Leads" at bounding box center [153, 359] width 135 height 13
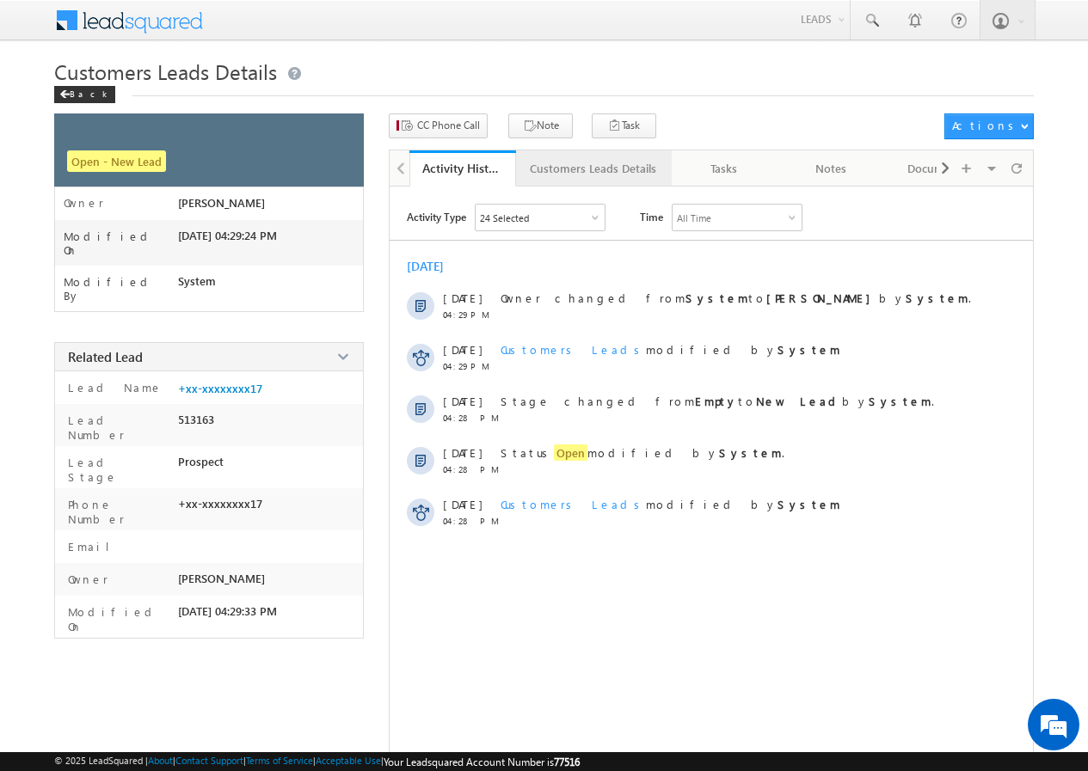
click at [560, 168] on div "Customers Leads Details" at bounding box center [593, 168] width 126 height 21
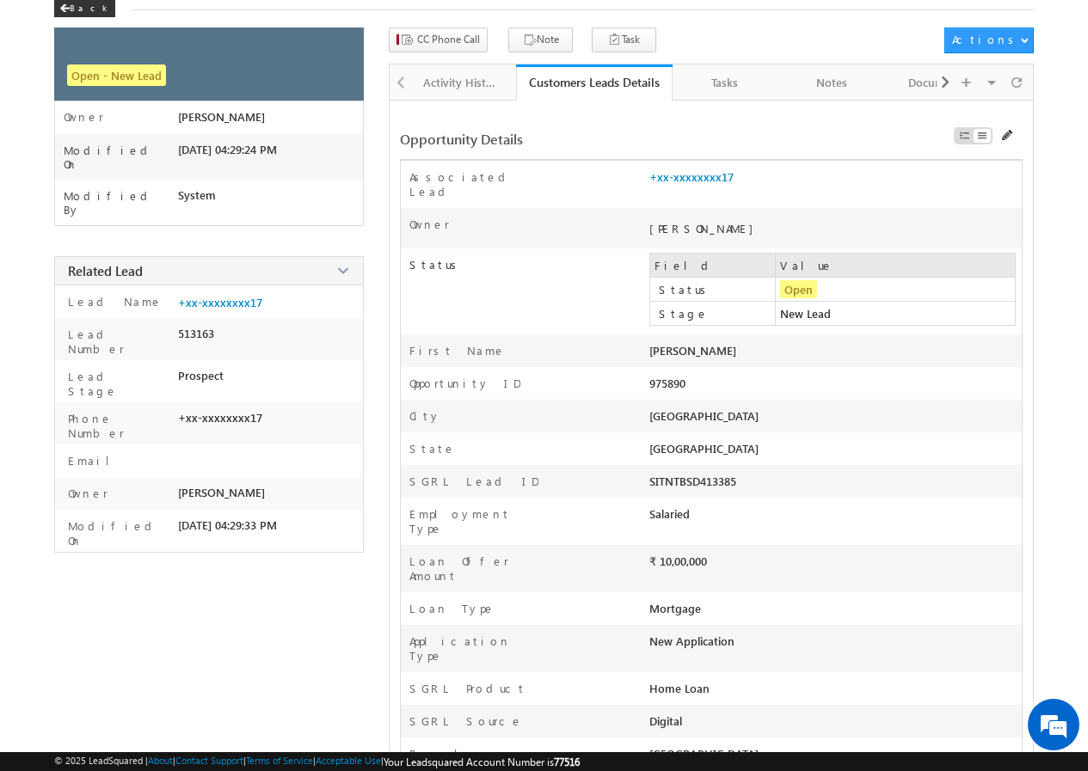
click at [711, 343] on div "GANGADHAR MADHAWRAO GAUTAM" at bounding box center [761, 355] width 224 height 24
copy div "GANGADHAR MADHAWRAO GAUTAM Last Name"
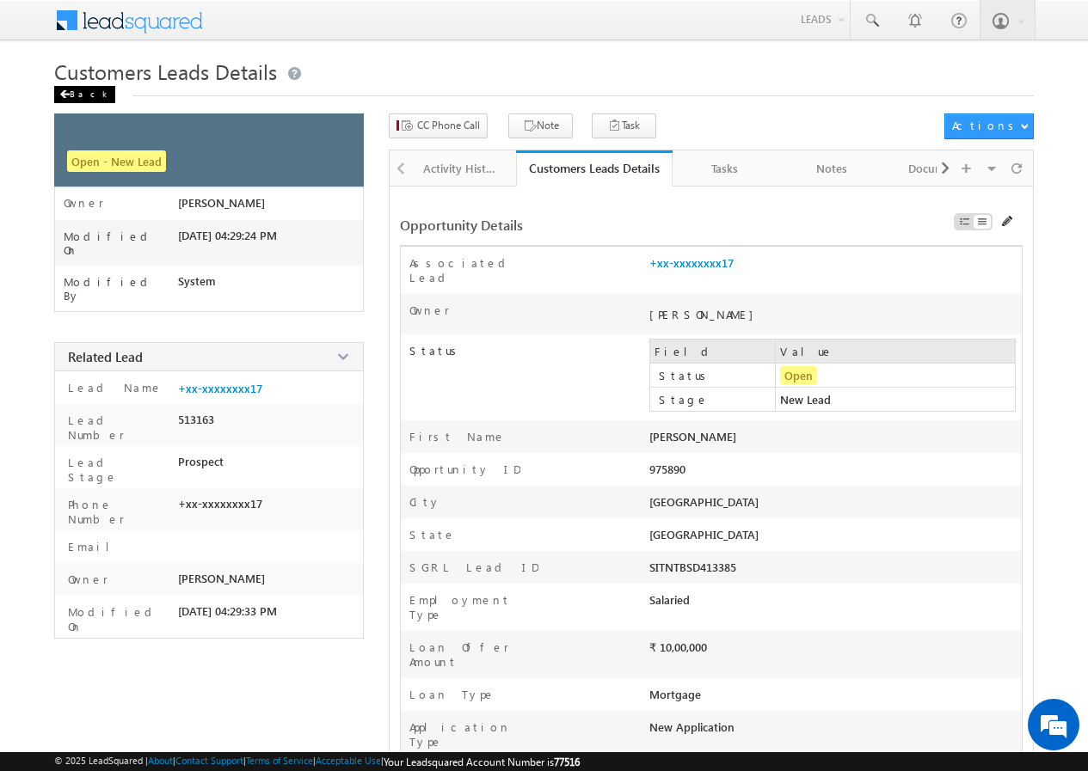
click at [83, 88] on div "Back" at bounding box center [84, 94] width 61 height 17
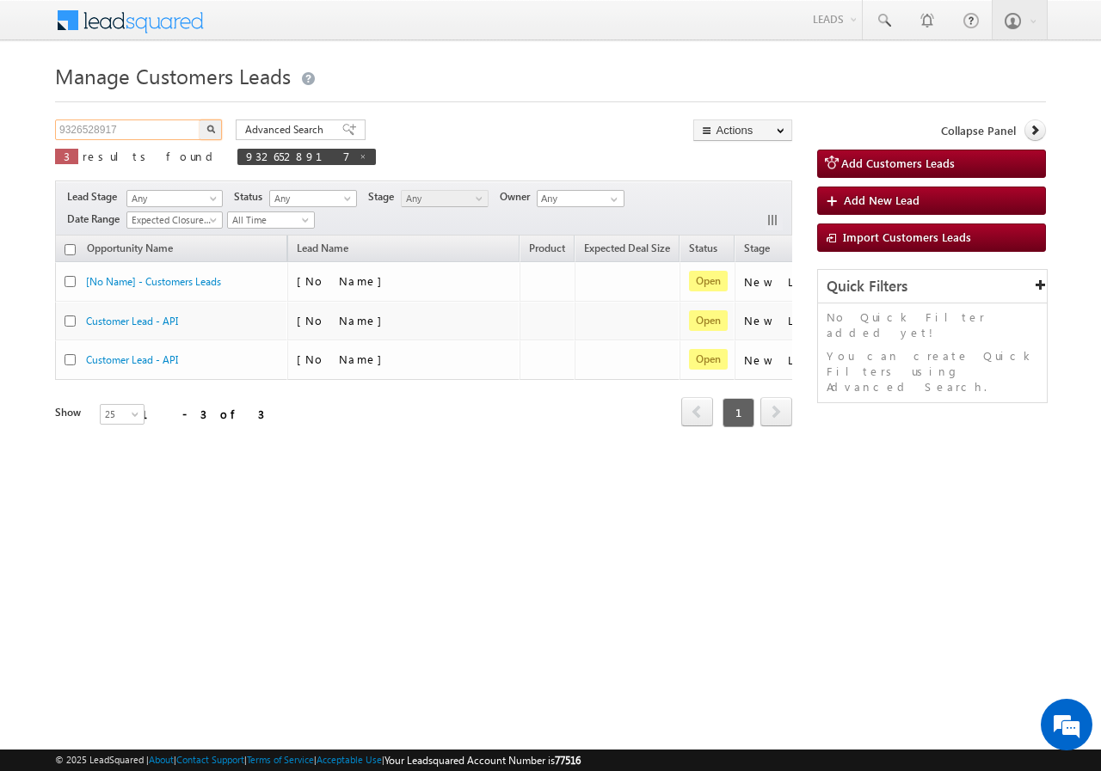
click at [134, 127] on input "9326528917" at bounding box center [128, 130] width 147 height 21
paste input "810013930"
type input "9810013930"
click at [215, 123] on button "button" at bounding box center [210, 130] width 22 height 21
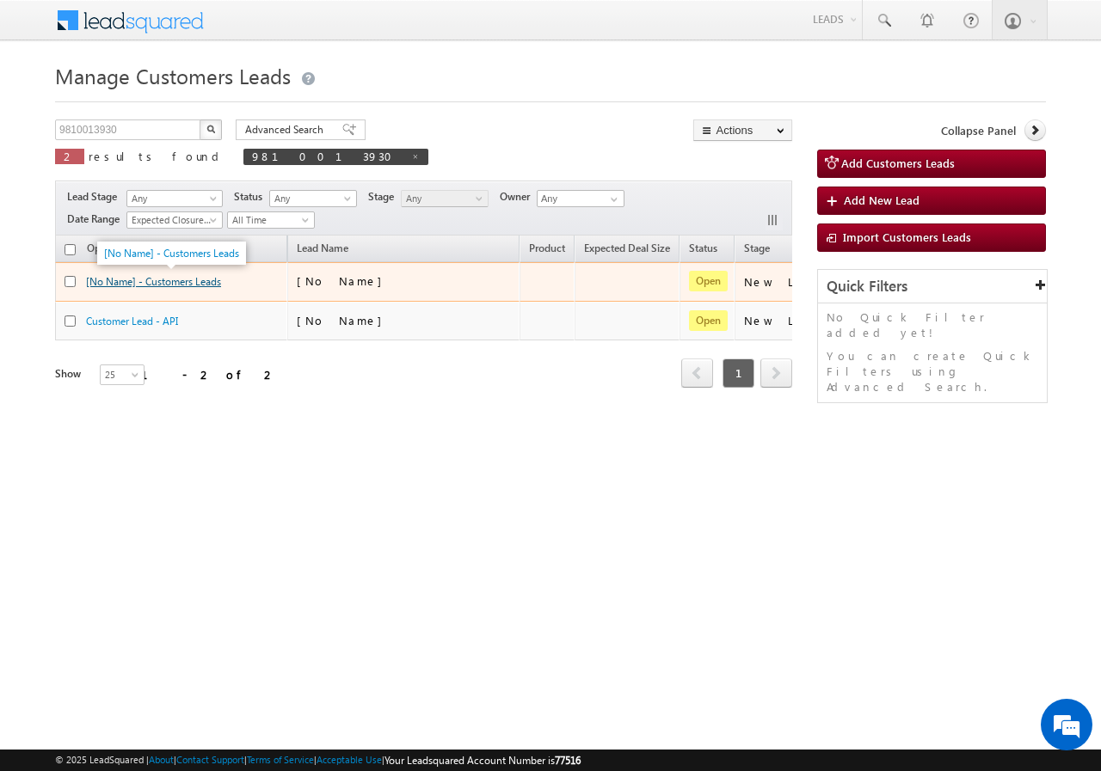
click at [116, 279] on link "[No Name] - Customers Leads" at bounding box center [153, 281] width 135 height 13
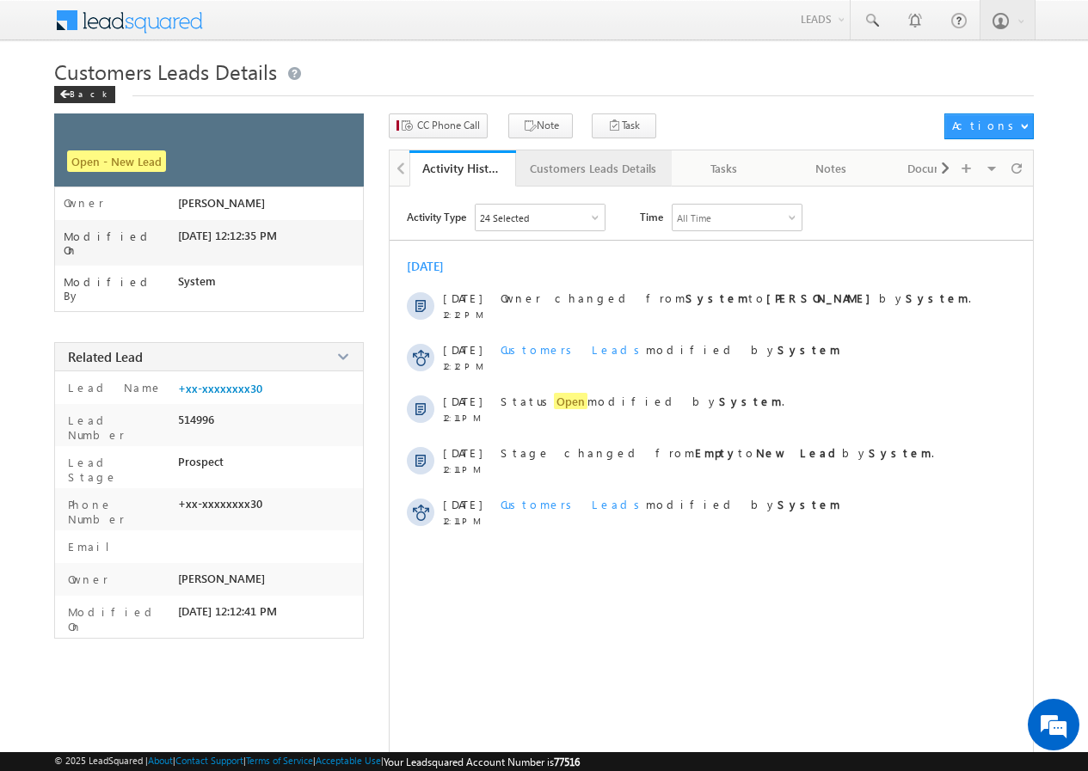
click at [552, 176] on div "Customers Leads Details" at bounding box center [593, 168] width 126 height 21
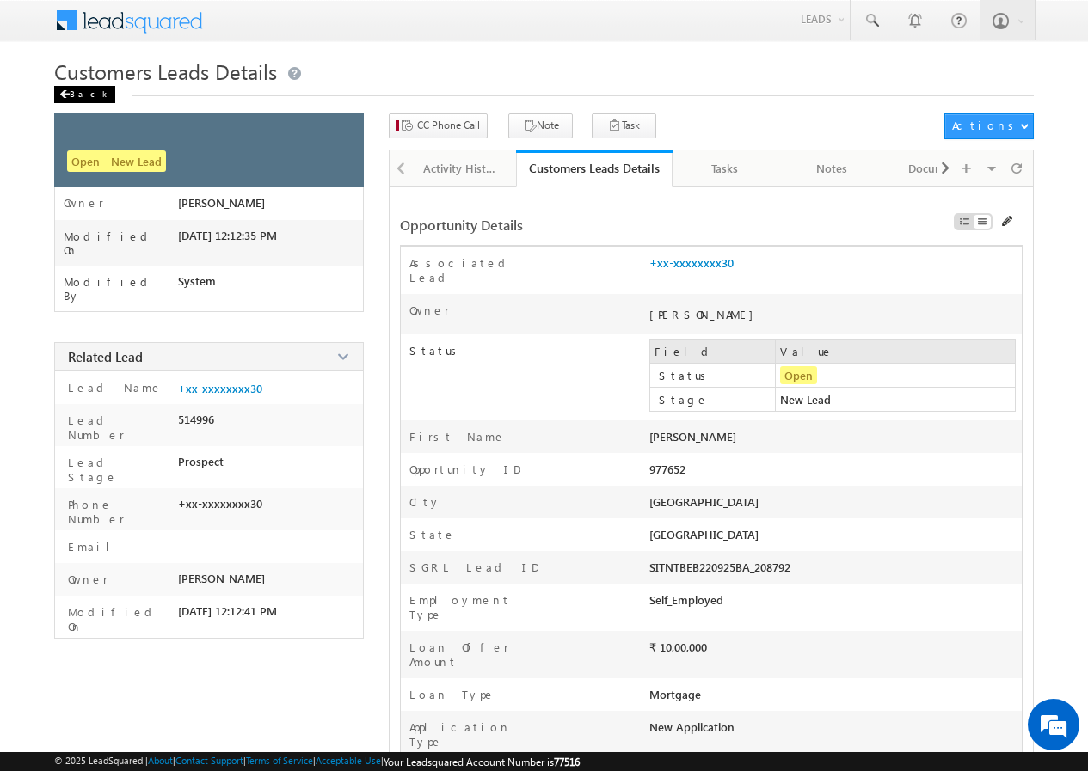
click at [91, 96] on div "Back" at bounding box center [84, 94] width 61 height 17
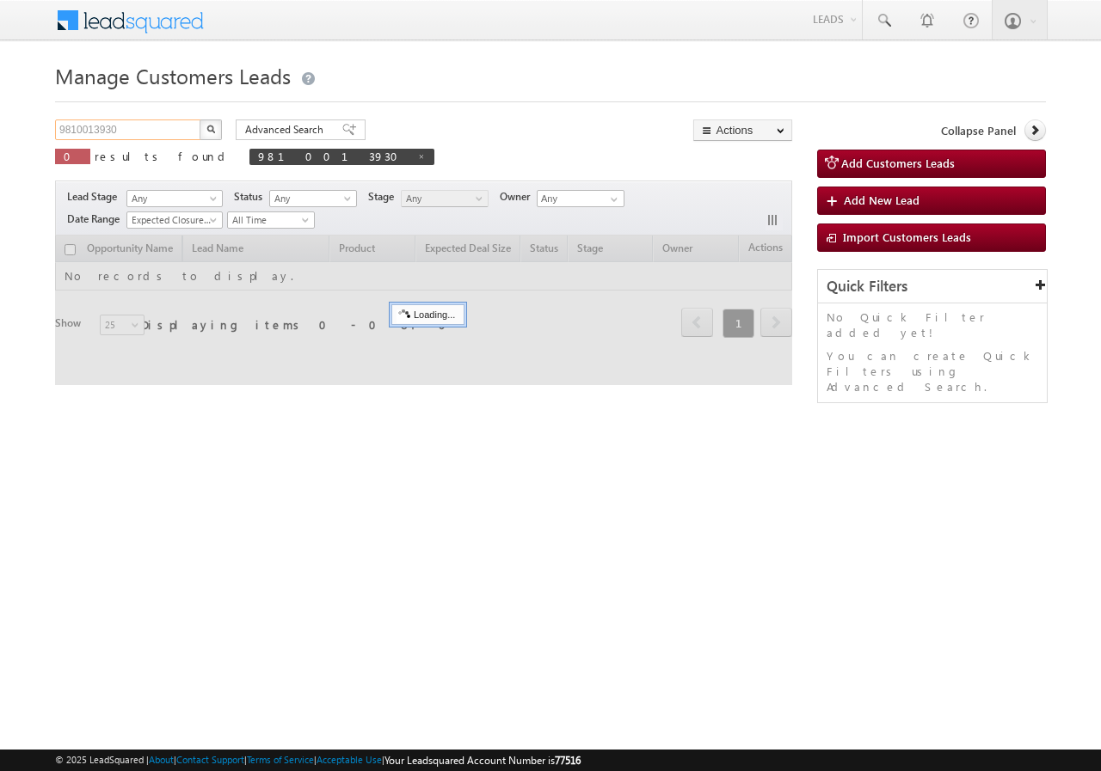
click at [137, 129] on input "9810013930" at bounding box center [128, 130] width 147 height 21
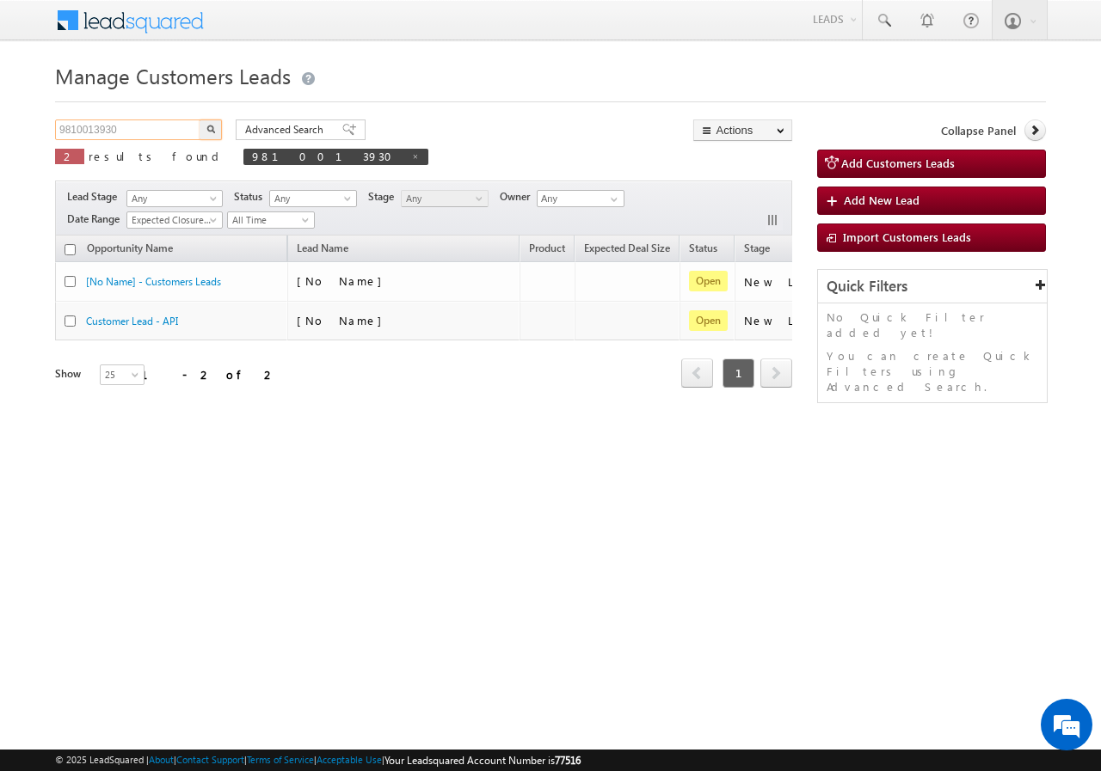
click at [137, 129] on input "9810013930" at bounding box center [128, 130] width 147 height 21
paste input "021196811"
type input "9021196811"
click at [212, 127] on img "button" at bounding box center [210, 129] width 9 height 9
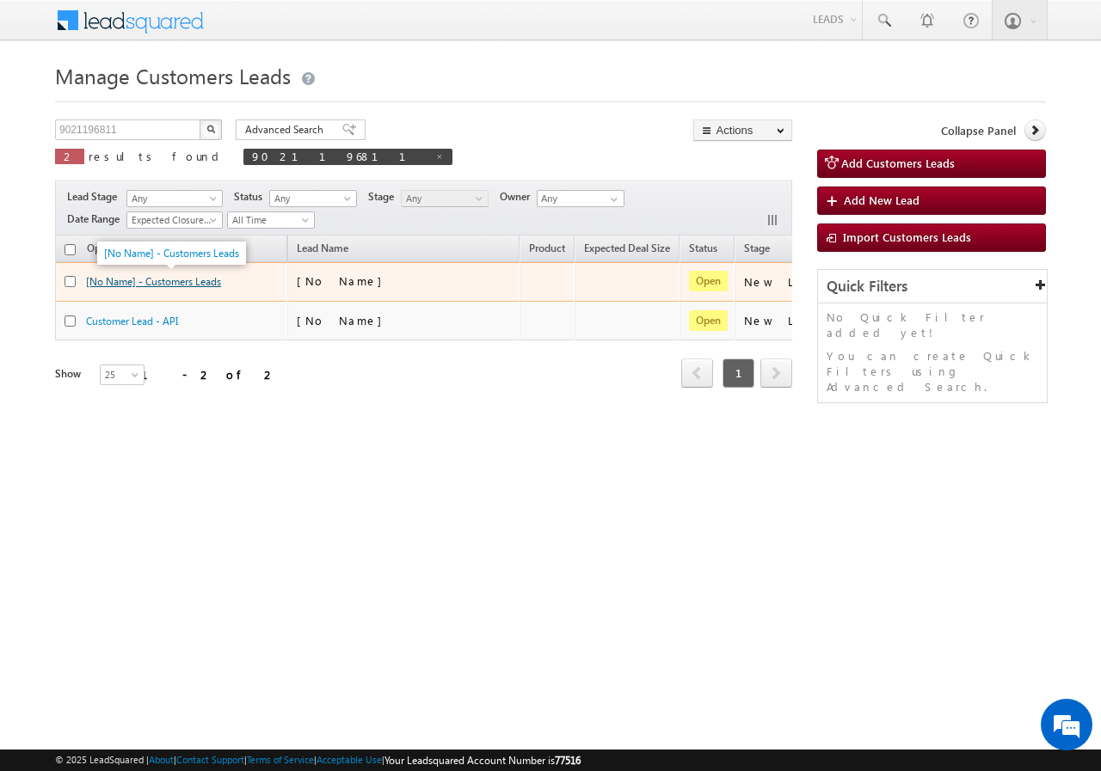
click at [174, 279] on link "[No Name] - Customers Leads" at bounding box center [153, 281] width 135 height 13
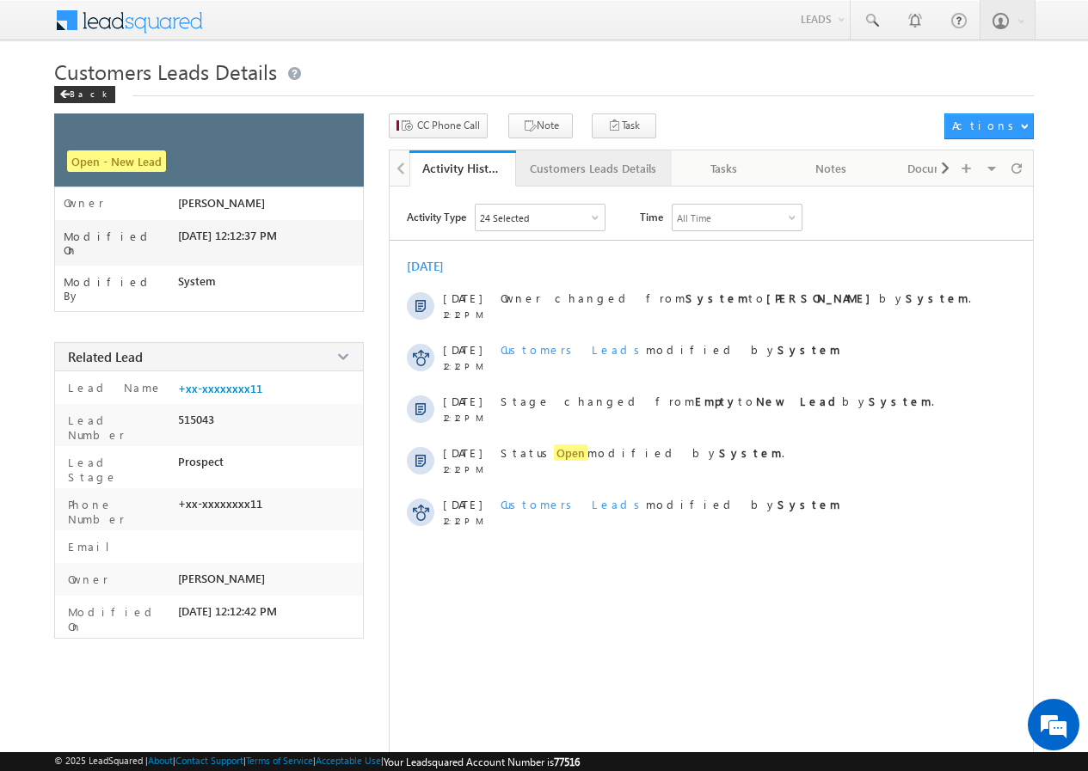
drag, startPoint x: 594, startPoint y: 166, endPoint x: 587, endPoint y: 158, distance: 10.4
click at [589, 157] on link "Customers Leads Details" at bounding box center [594, 168] width 156 height 36
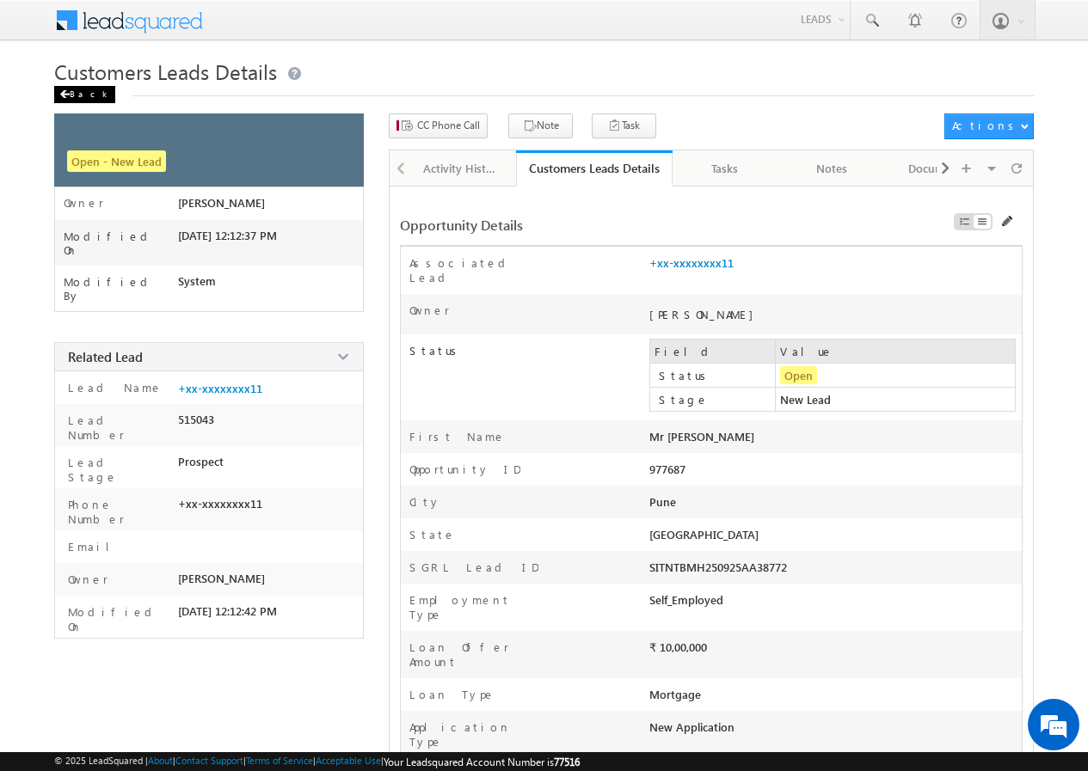
click at [74, 89] on div "Back" at bounding box center [84, 94] width 61 height 17
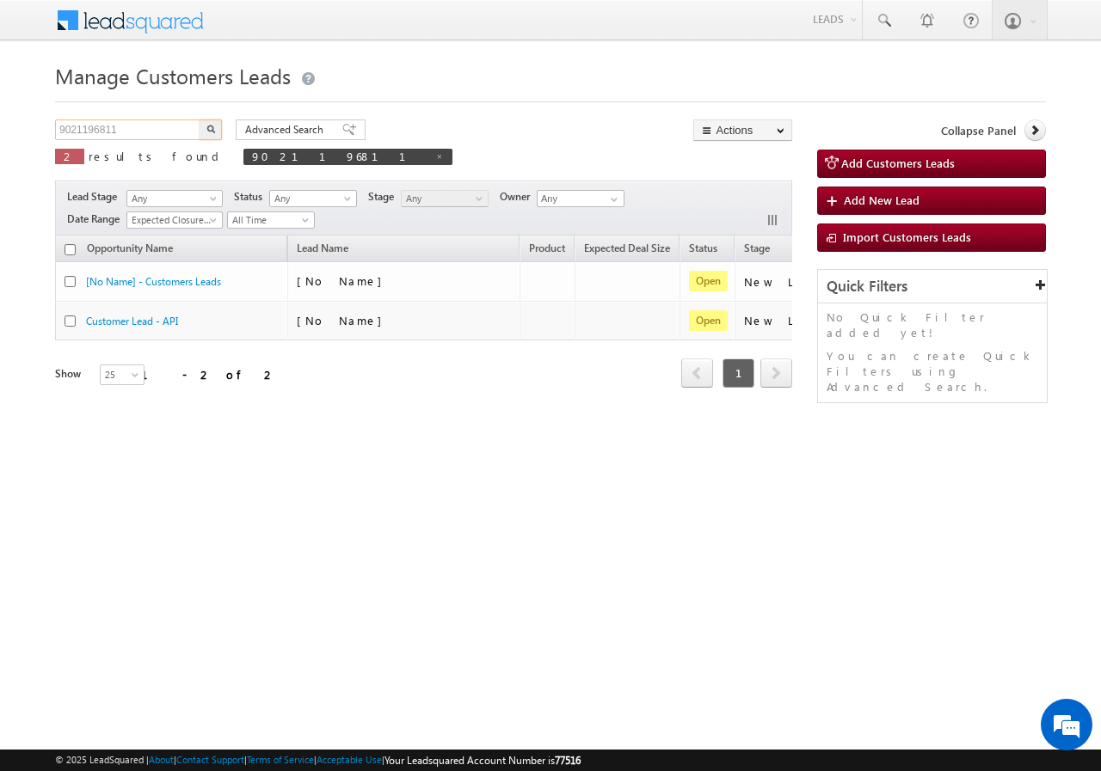
click at [138, 132] on input "9021196811" at bounding box center [128, 130] width 147 height 21
paste input "7737253859"
click at [213, 126] on img "button" at bounding box center [210, 129] width 9 height 9
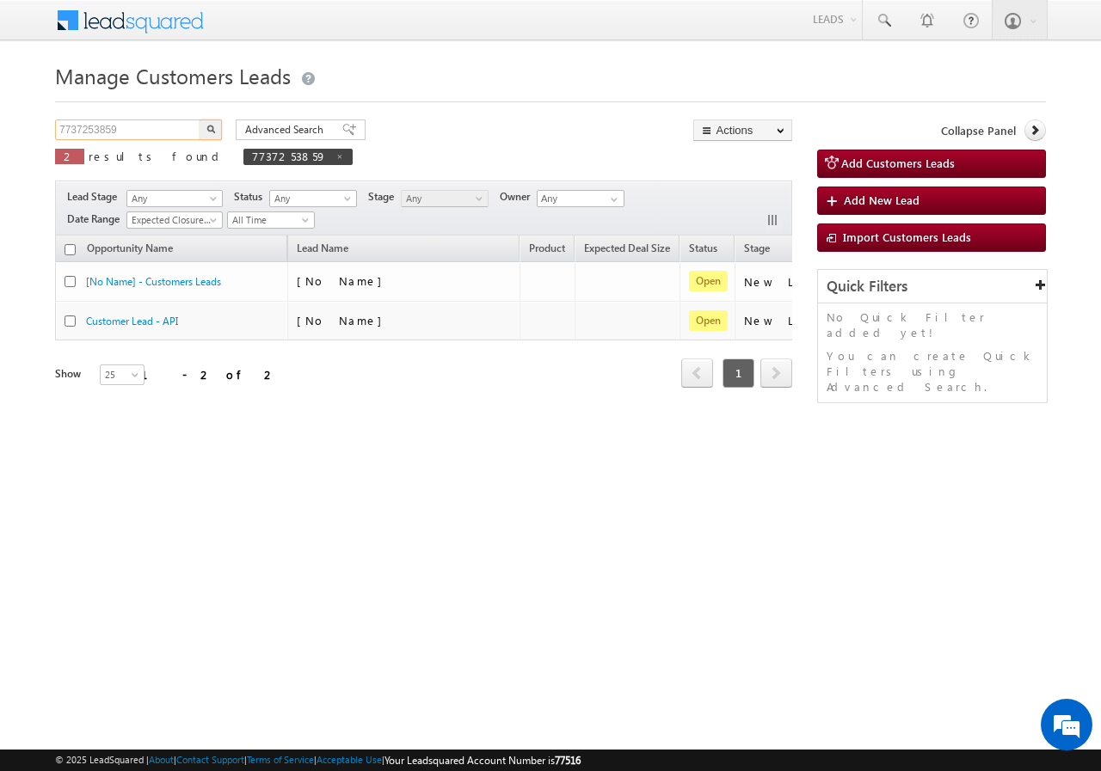
click at [142, 129] on input "7737253859" at bounding box center [128, 130] width 147 height 21
paste input "6396480234"
type input "6396480234"
click at [205, 126] on button "button" at bounding box center [210, 130] width 22 height 21
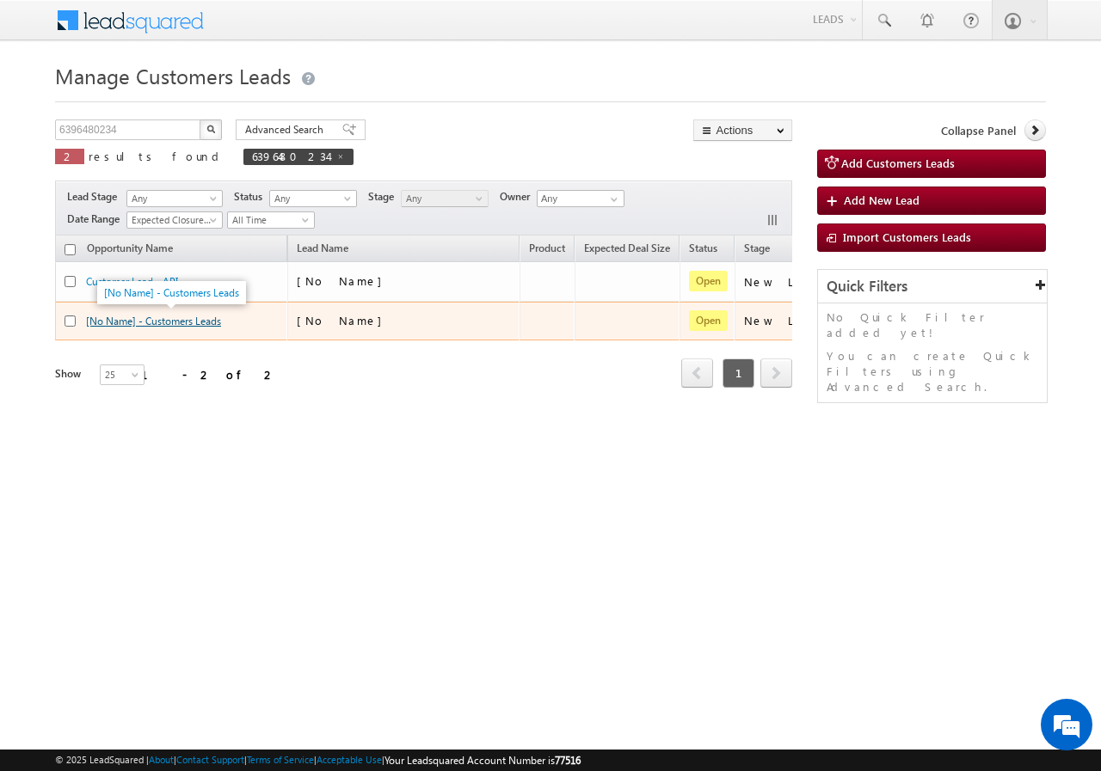
click at [148, 327] on link "[No Name] - Customers Leads" at bounding box center [153, 321] width 135 height 13
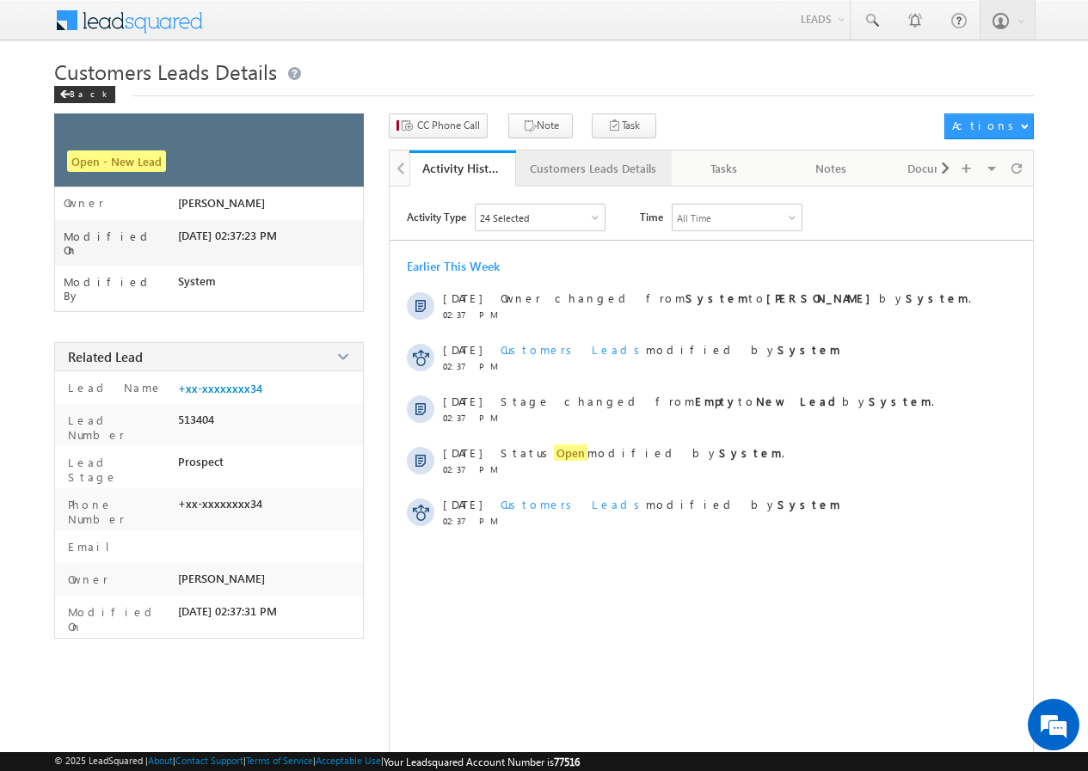
click at [560, 156] on link "Customers Leads Details" at bounding box center [594, 168] width 156 height 36
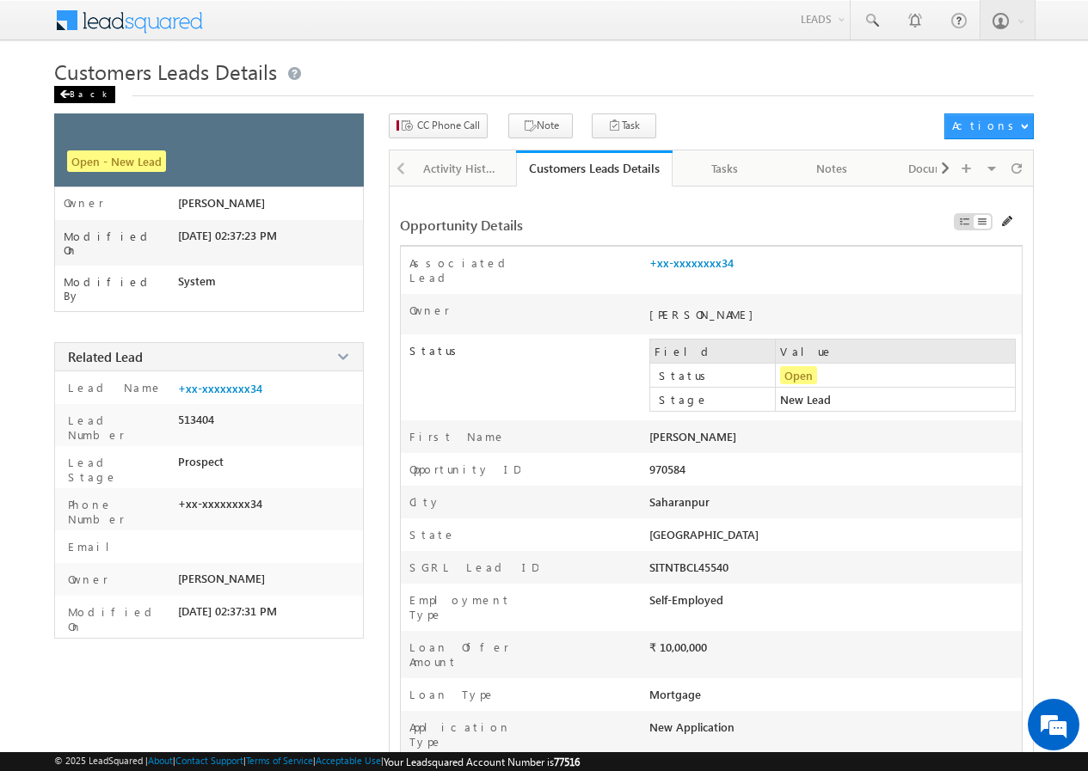
click at [74, 100] on div "Back" at bounding box center [84, 94] width 61 height 17
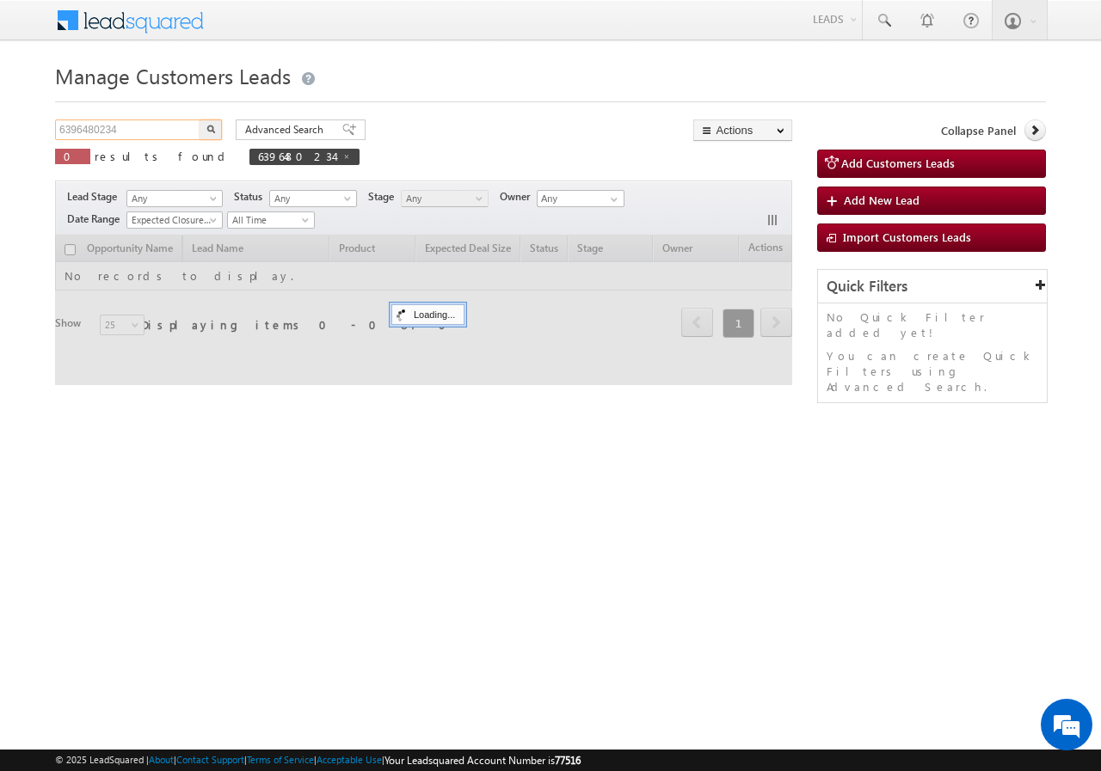
click at [158, 128] on input "6396480234" at bounding box center [128, 130] width 147 height 21
paste input "9971890195"
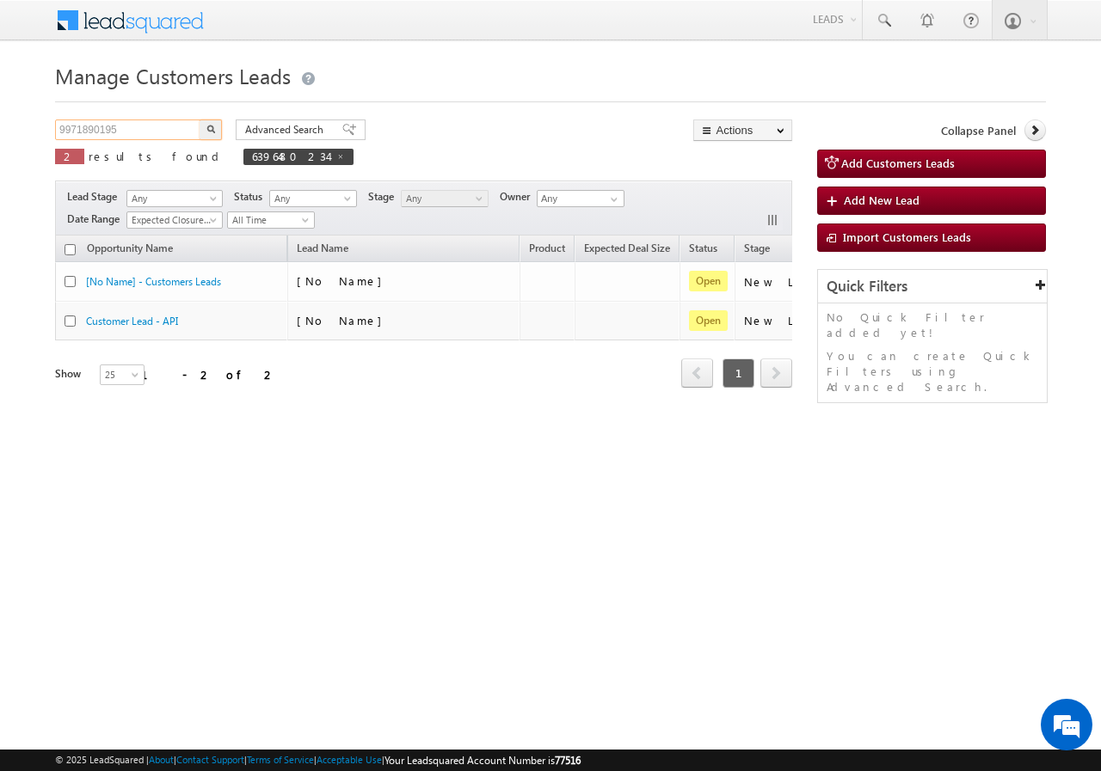
type input "9971890195"
click at [206, 125] on img "button" at bounding box center [210, 129] width 9 height 9
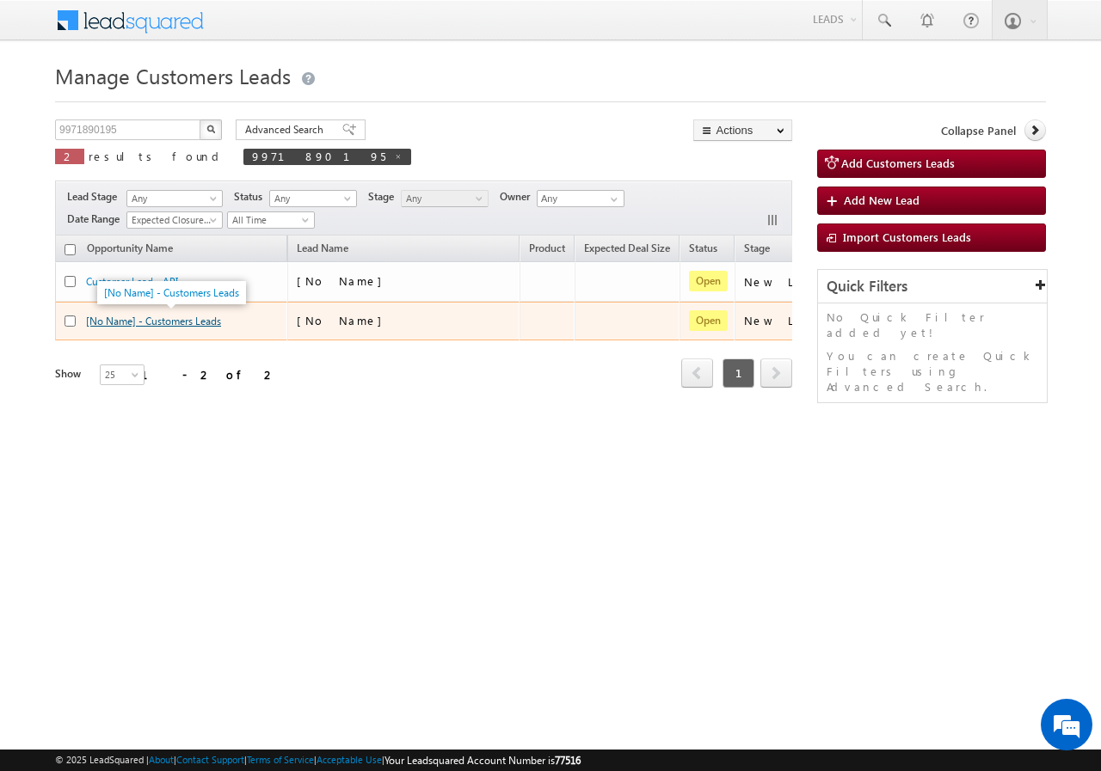
click at [164, 316] on link "[No Name] - Customers Leads" at bounding box center [153, 321] width 135 height 13
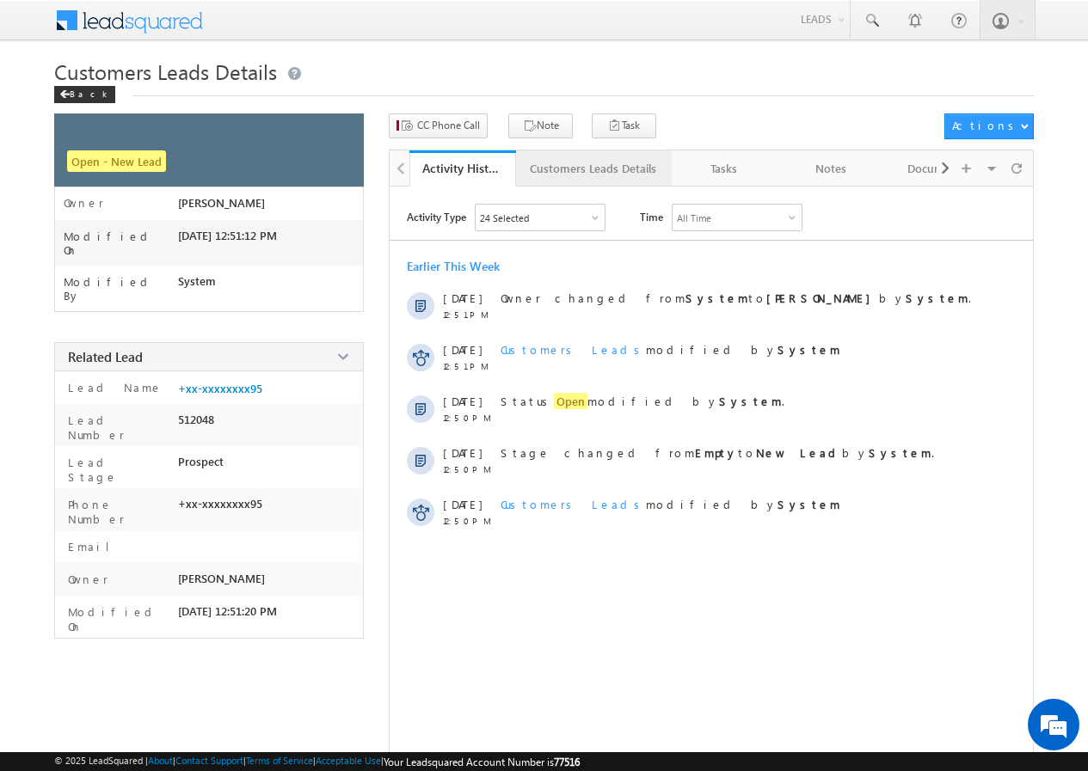
click at [560, 169] on div "Customers Leads Details" at bounding box center [593, 168] width 126 height 21
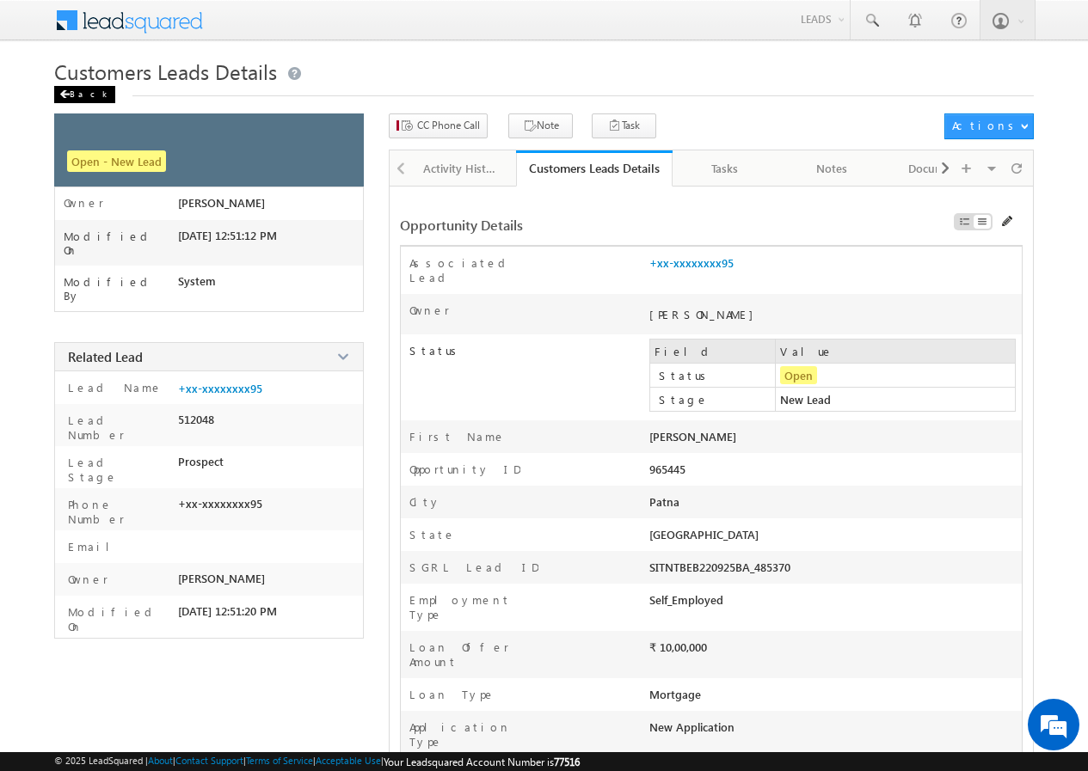
click at [78, 89] on div "Back" at bounding box center [84, 94] width 61 height 17
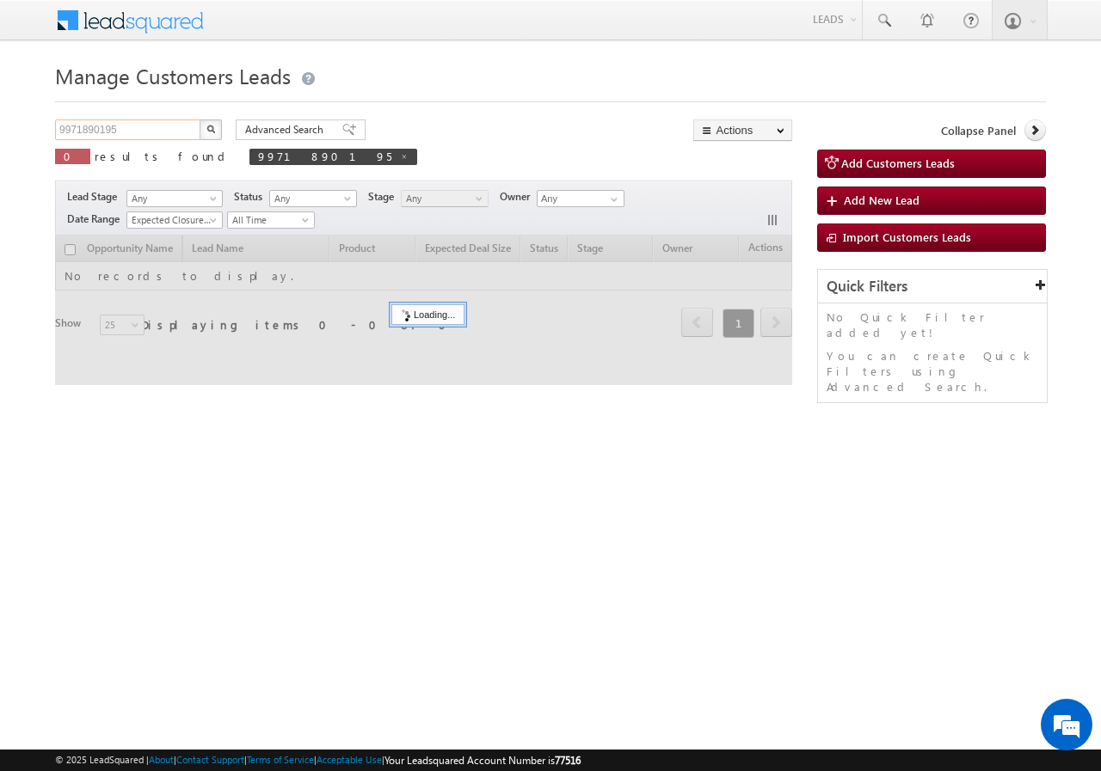
click at [172, 128] on input "9971890195" at bounding box center [128, 130] width 147 height 21
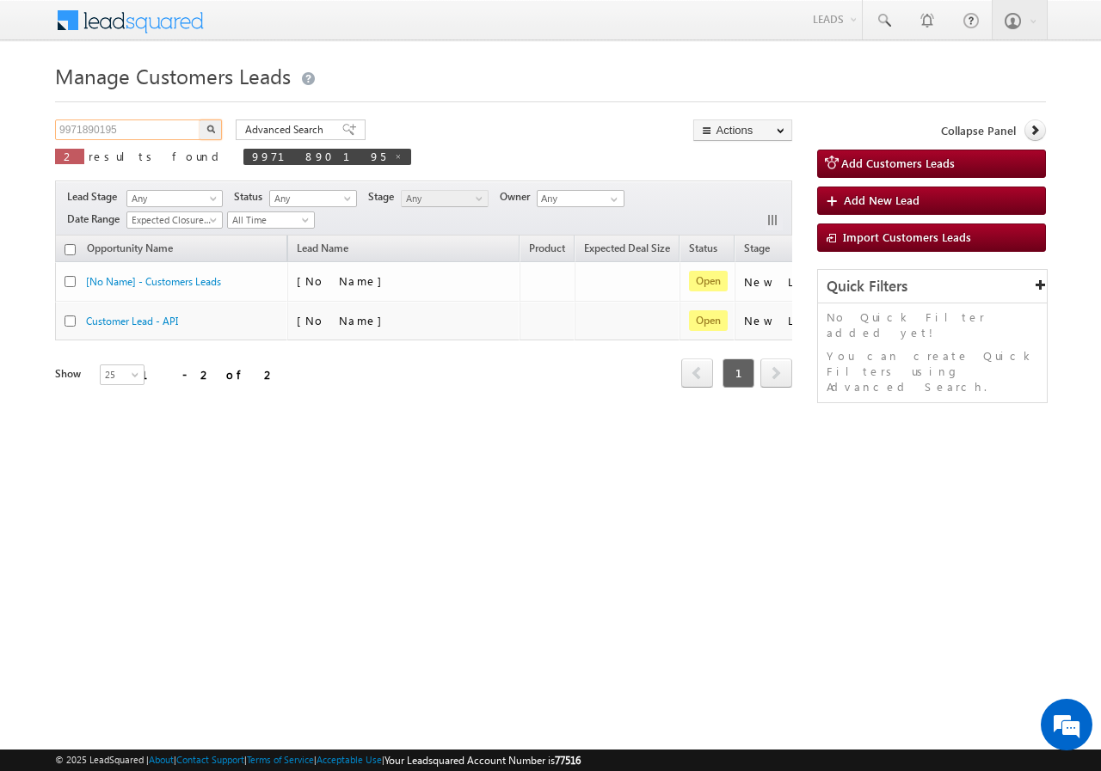
click at [172, 128] on input "9971890195" at bounding box center [128, 130] width 147 height 21
paste input "316474110"
type input "9316474110"
click at [215, 124] on button "button" at bounding box center [210, 130] width 22 height 21
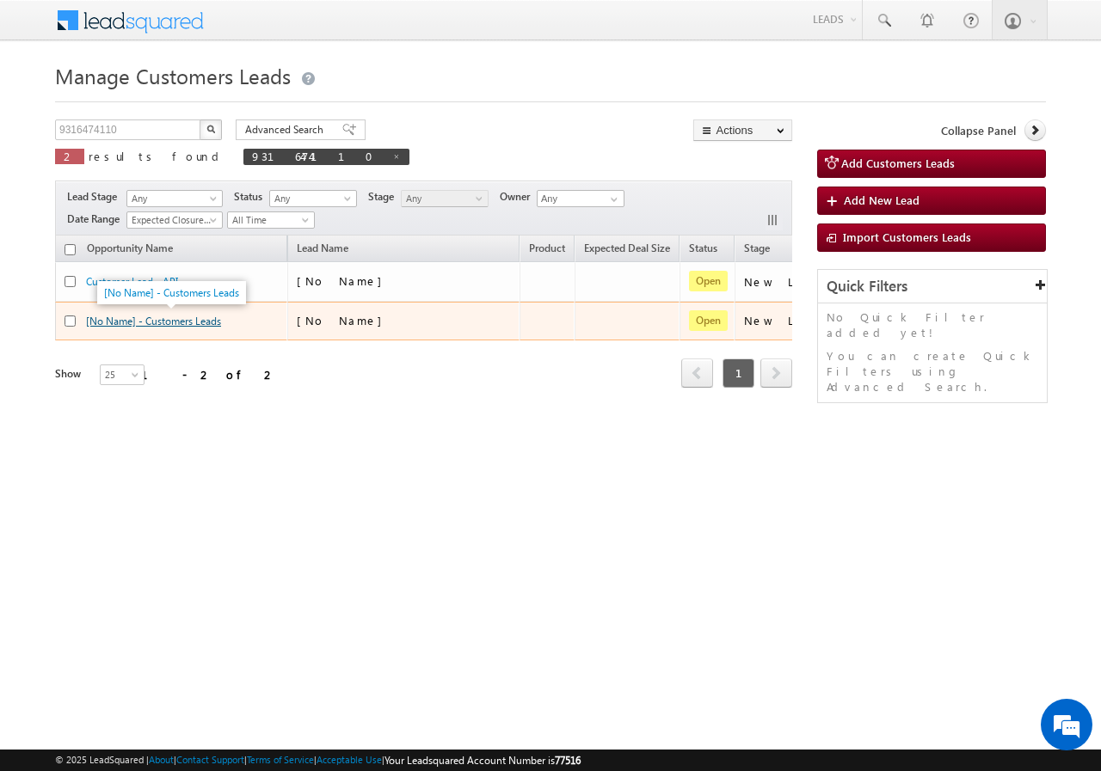
click at [206, 323] on link "[No Name] - Customers Leads" at bounding box center [153, 321] width 135 height 13
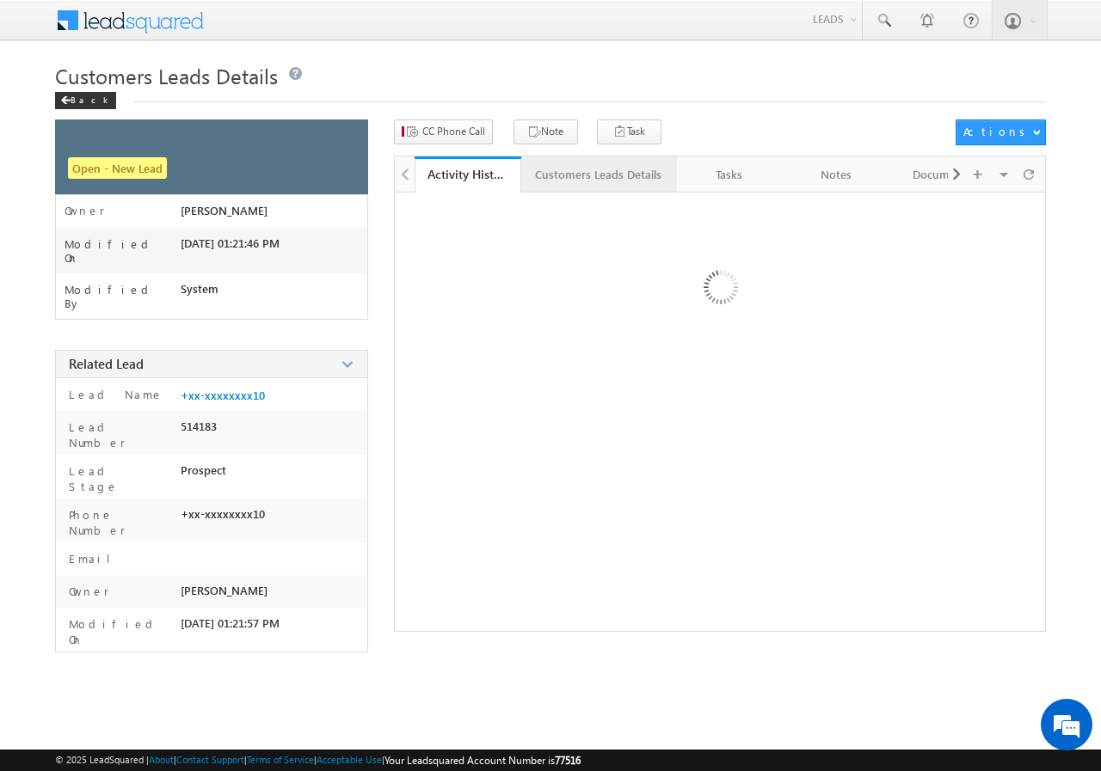
click at [566, 171] on div "Customers Leads Details" at bounding box center [598, 174] width 126 height 21
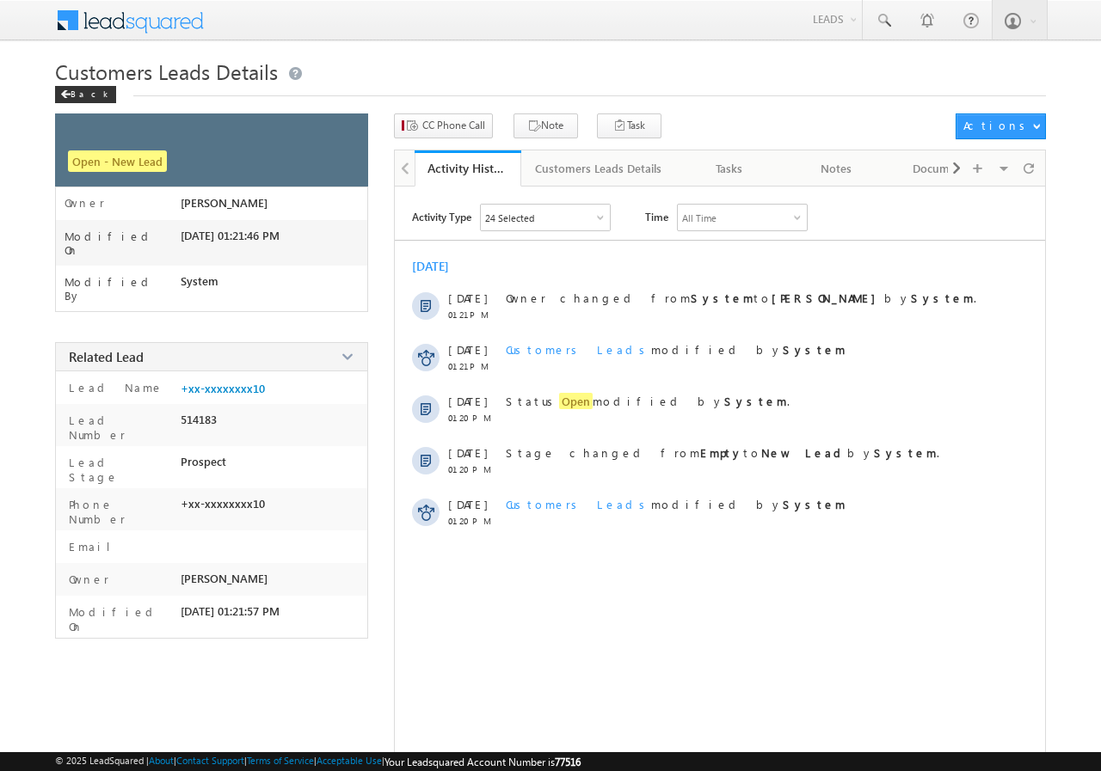
click at [82, 96] on div "Back" at bounding box center [85, 94] width 61 height 17
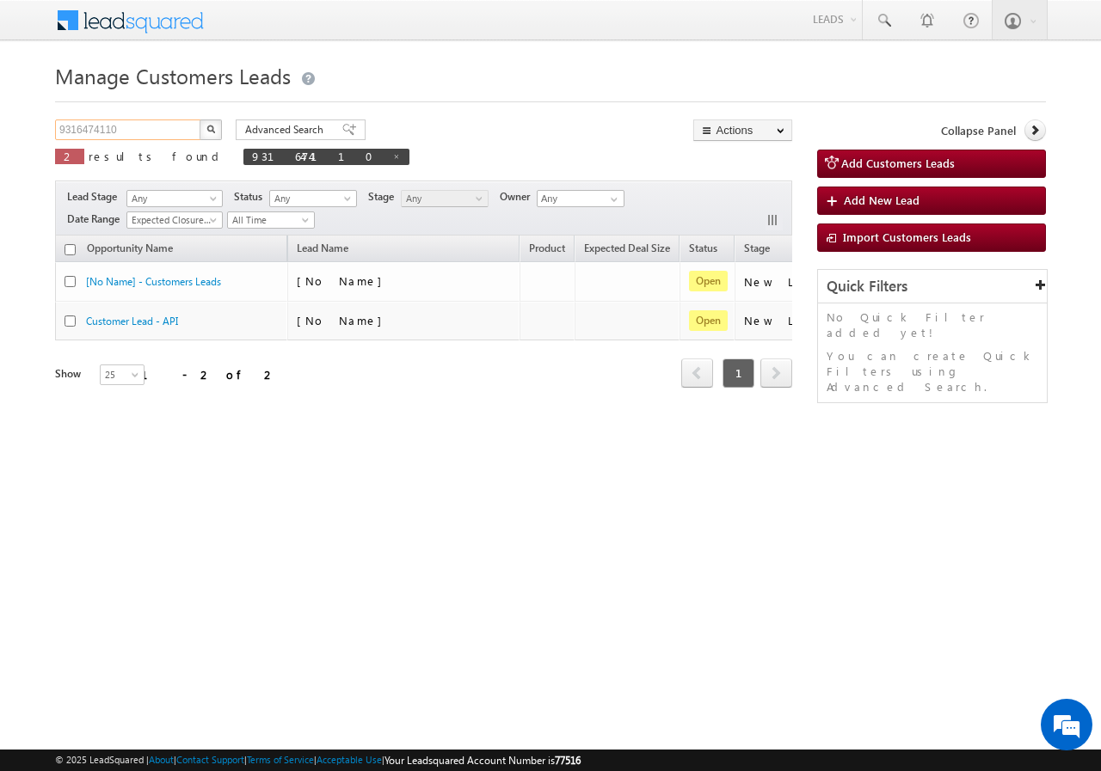
click at [138, 126] on input "9316474110" at bounding box center [128, 130] width 147 height 21
paste input "78421626"
type input "9784216260"
click at [208, 133] on button "button" at bounding box center [210, 130] width 22 height 21
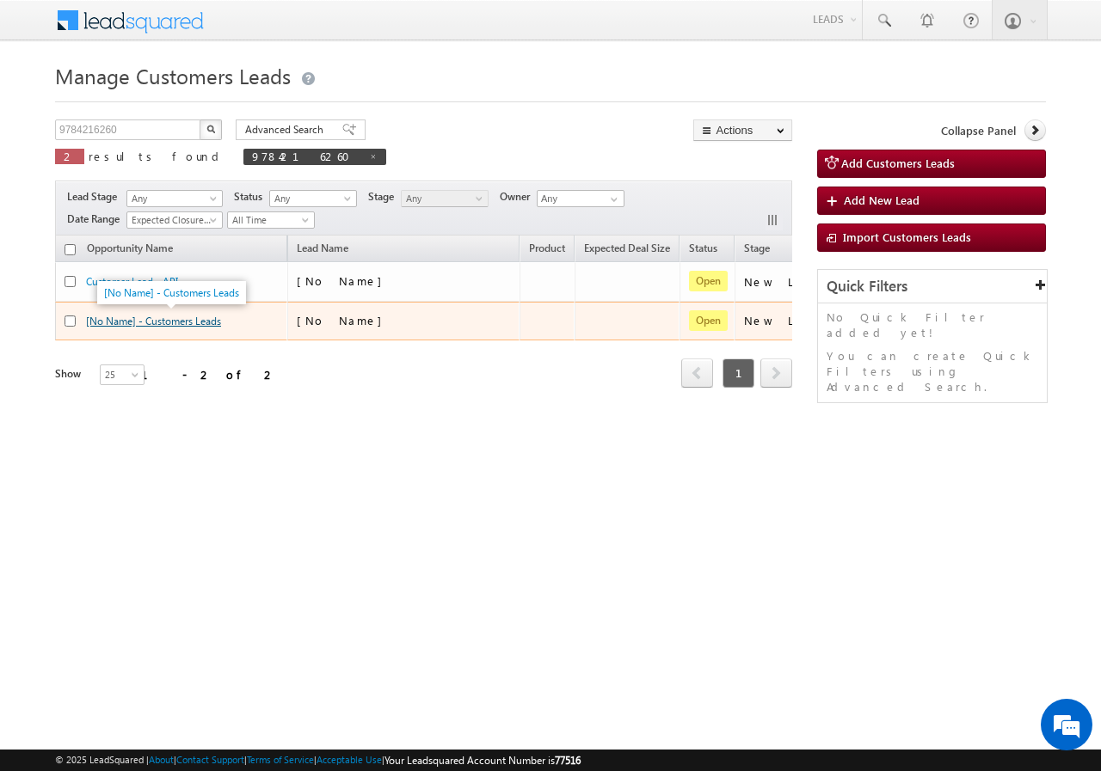
click at [170, 315] on link "[No Name] - Customers Leads" at bounding box center [153, 321] width 135 height 13
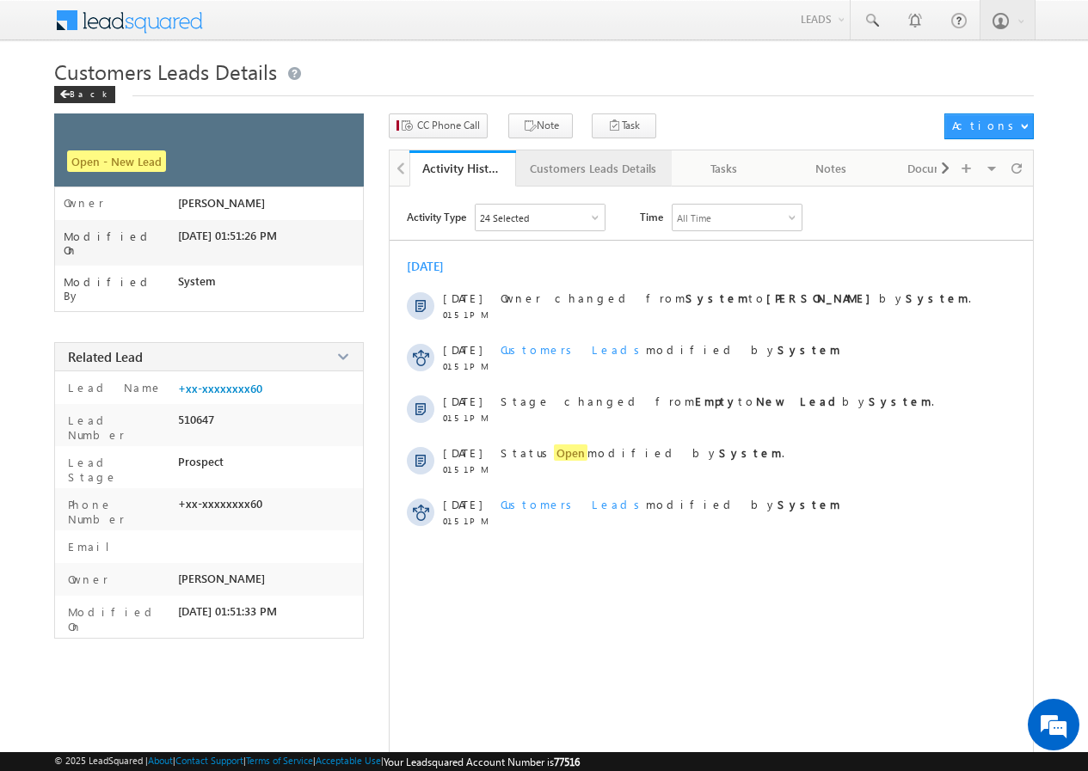
click at [544, 160] on div "Customers Leads Details" at bounding box center [593, 168] width 126 height 21
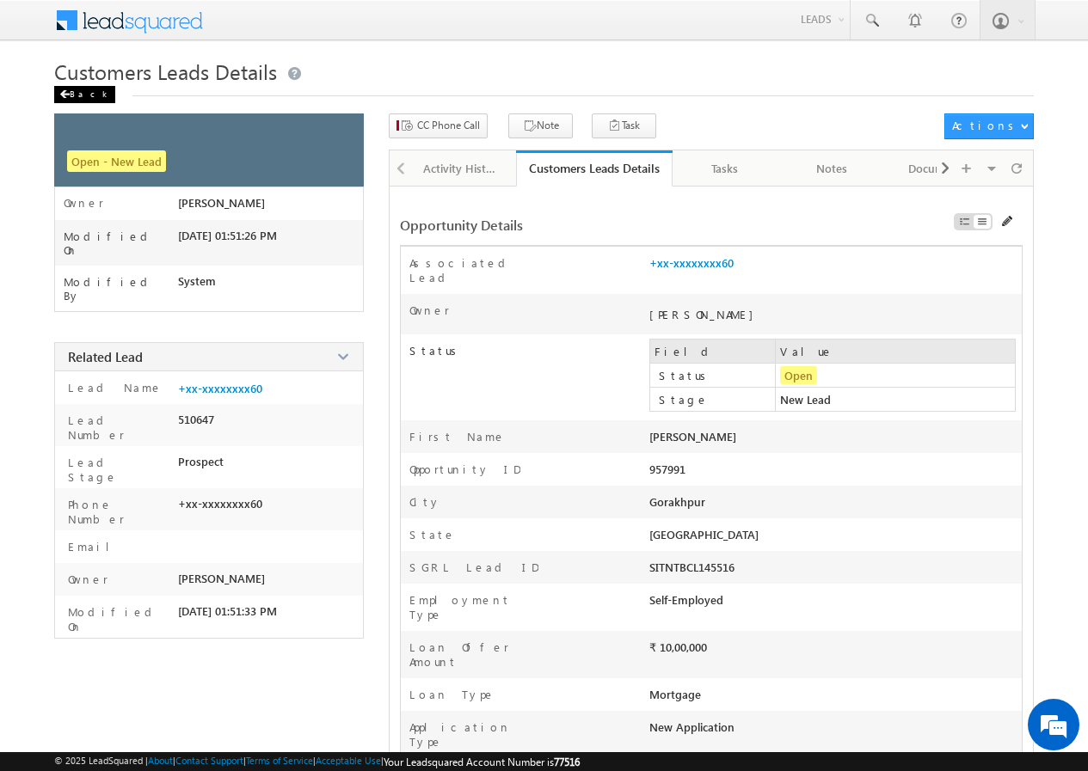
click at [79, 91] on div "Back" at bounding box center [84, 94] width 61 height 17
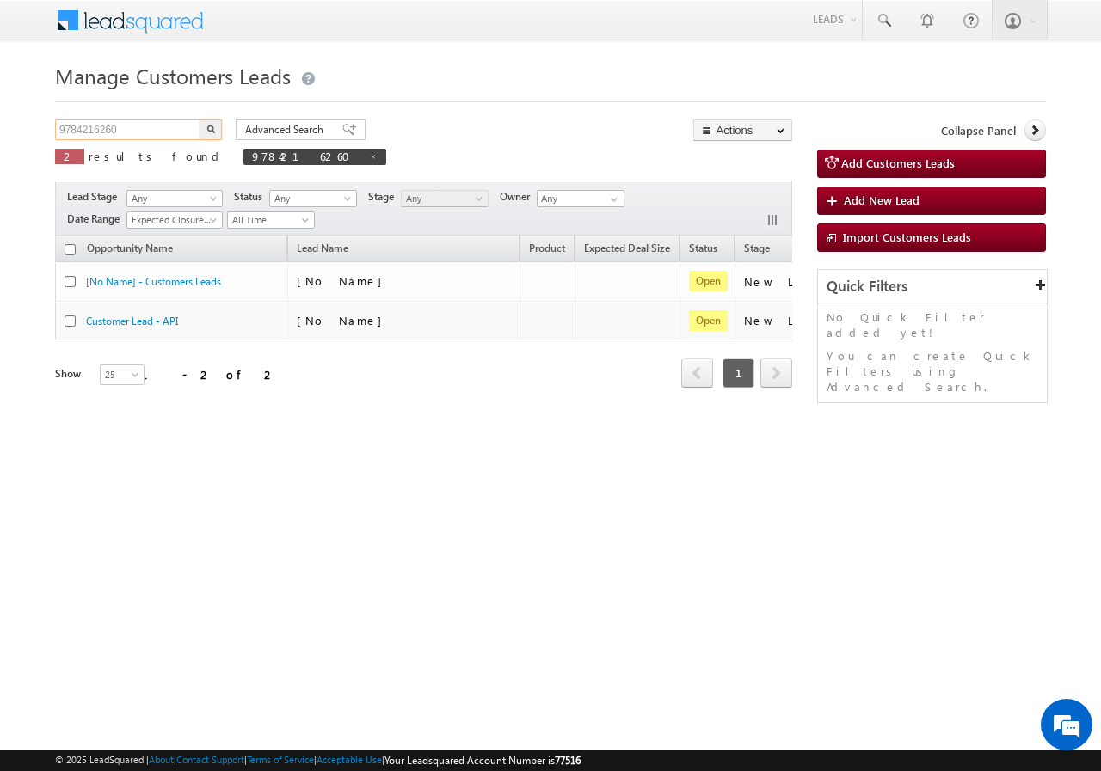
click at [139, 136] on input "9784216260" at bounding box center [128, 130] width 147 height 21
paste input "7986762299"
click at [205, 124] on button "button" at bounding box center [210, 130] width 22 height 21
click at [115, 135] on input "7986762299" at bounding box center [128, 130] width 147 height 21
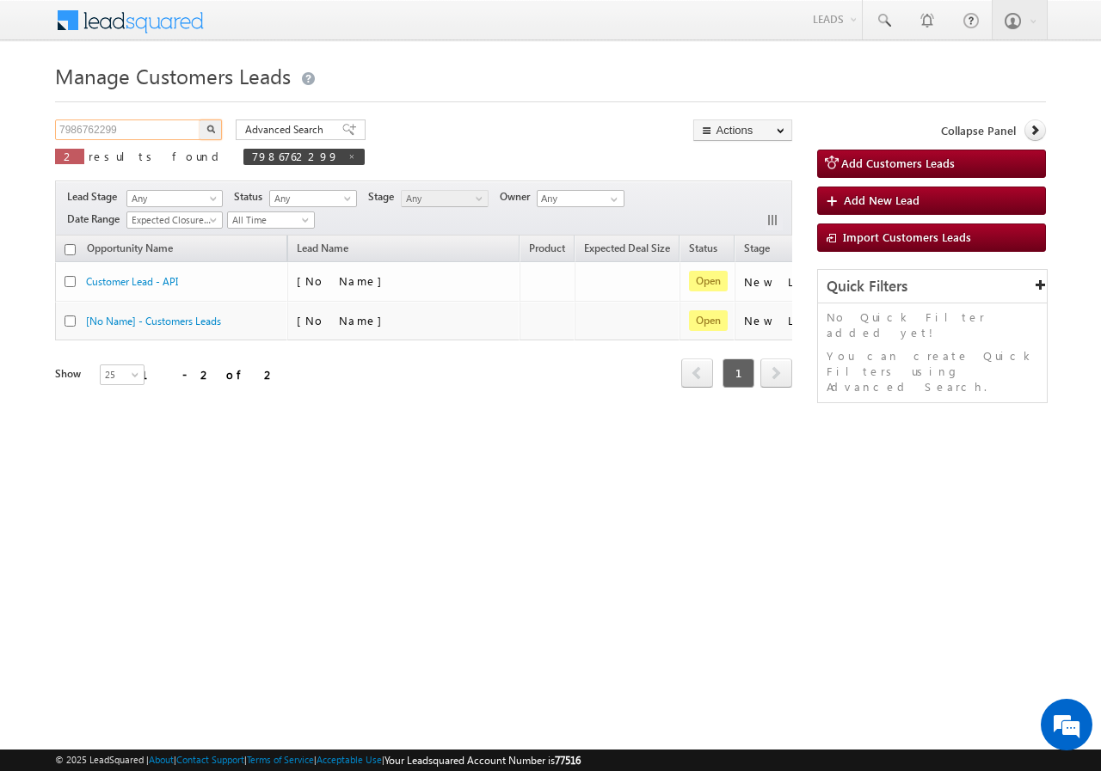
click at [115, 135] on input "7986762299" at bounding box center [128, 130] width 147 height 21
paste input "9156660652"
type input "9156660652"
click at [201, 126] on button "button" at bounding box center [210, 130] width 22 height 21
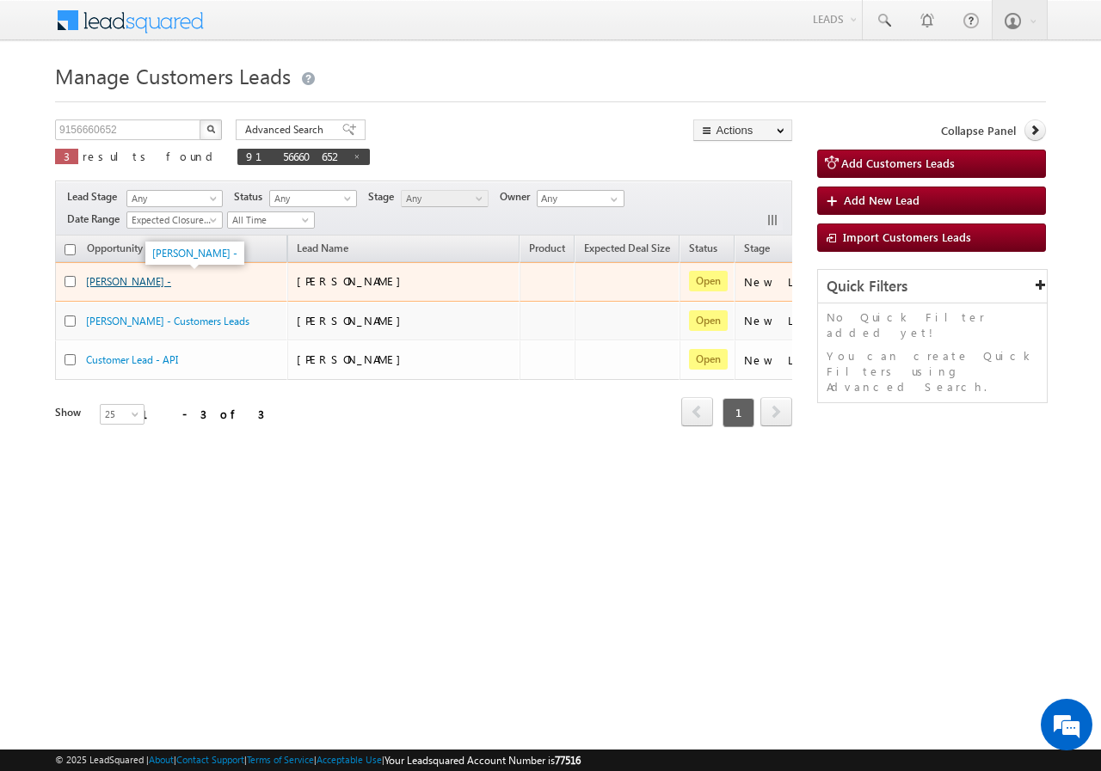
click at [112, 279] on link "[PERSON_NAME] -" at bounding box center [128, 281] width 85 height 13
